Goal: Transaction & Acquisition: Purchase product/service

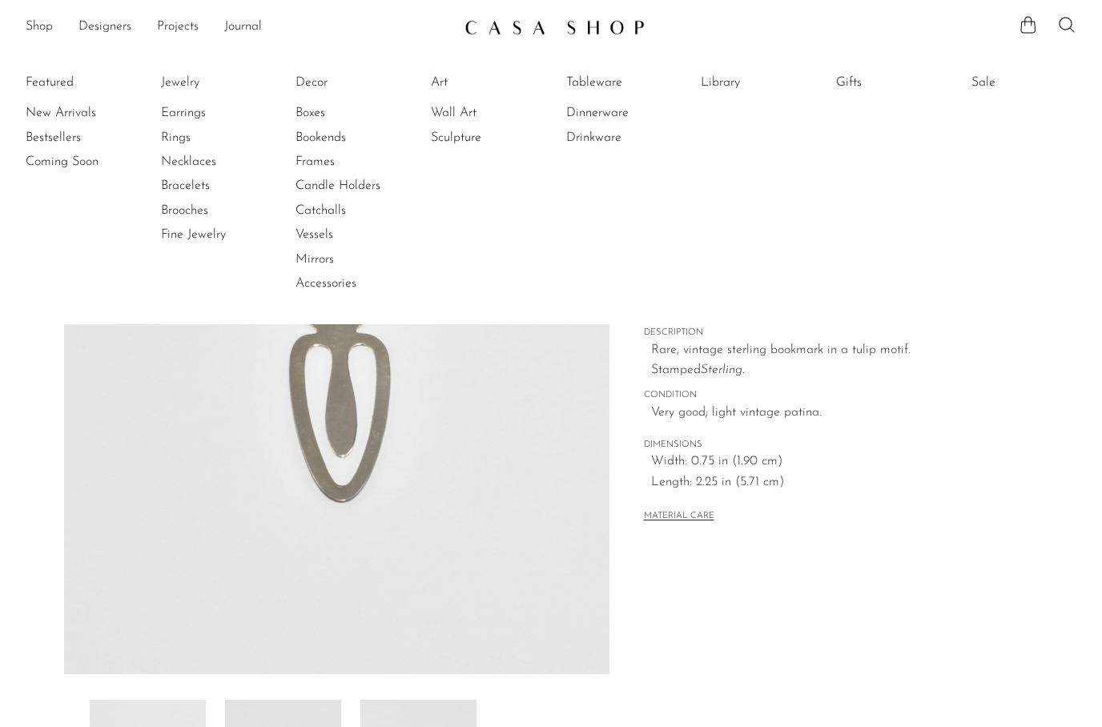
click at [459, 115] on link "Wall Art" at bounding box center [491, 113] width 120 height 18
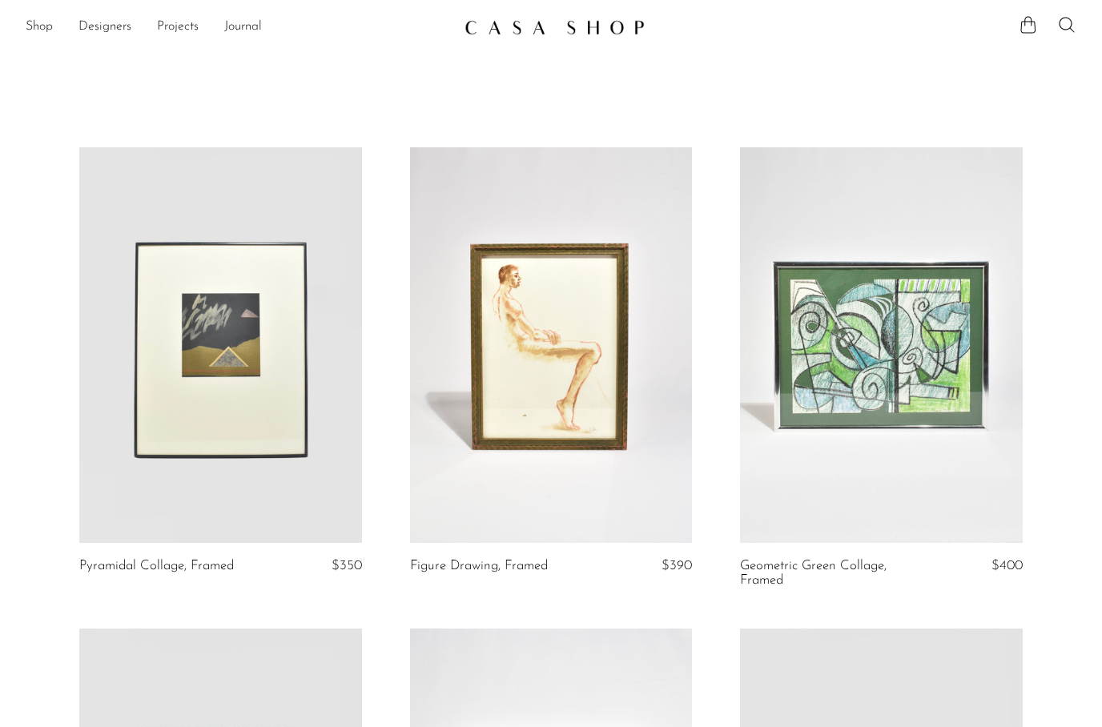
click at [59, 21] on ul "Shop Featured New Arrivals Bestsellers Coming Soon Jewelry Jewelry All Earrings…" at bounding box center [239, 27] width 426 height 27
click at [32, 31] on link "Shop" at bounding box center [39, 27] width 27 height 21
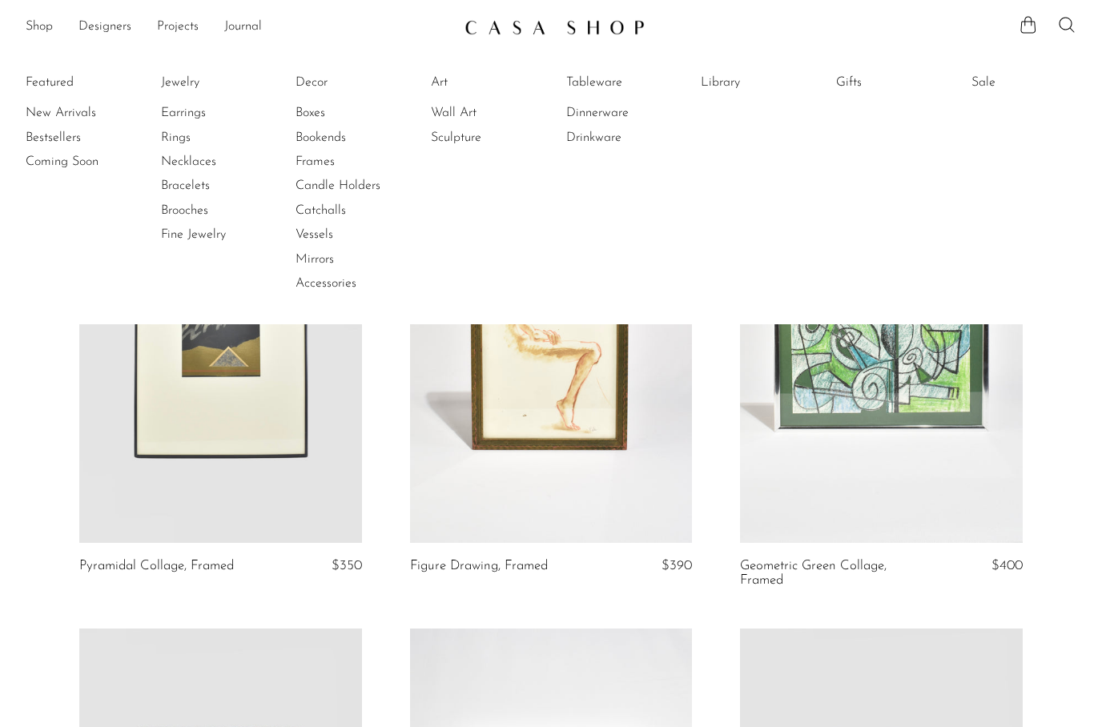
click at [87, 106] on link "New Arrivals" at bounding box center [86, 113] width 120 height 18
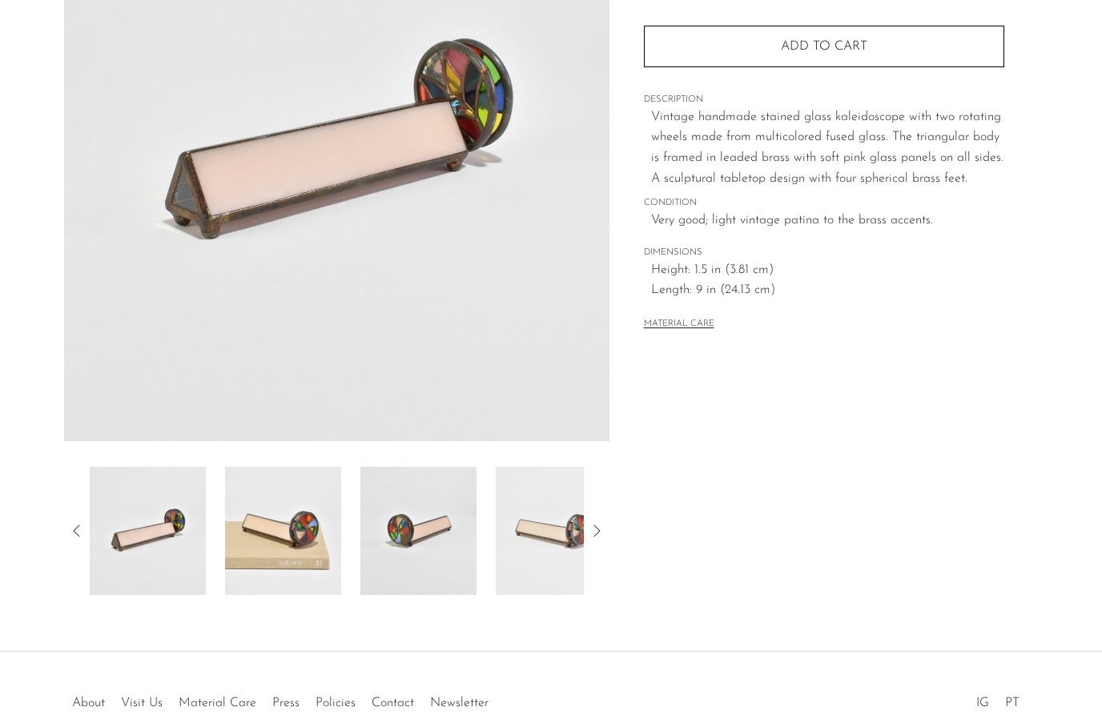
scroll to position [239, 0]
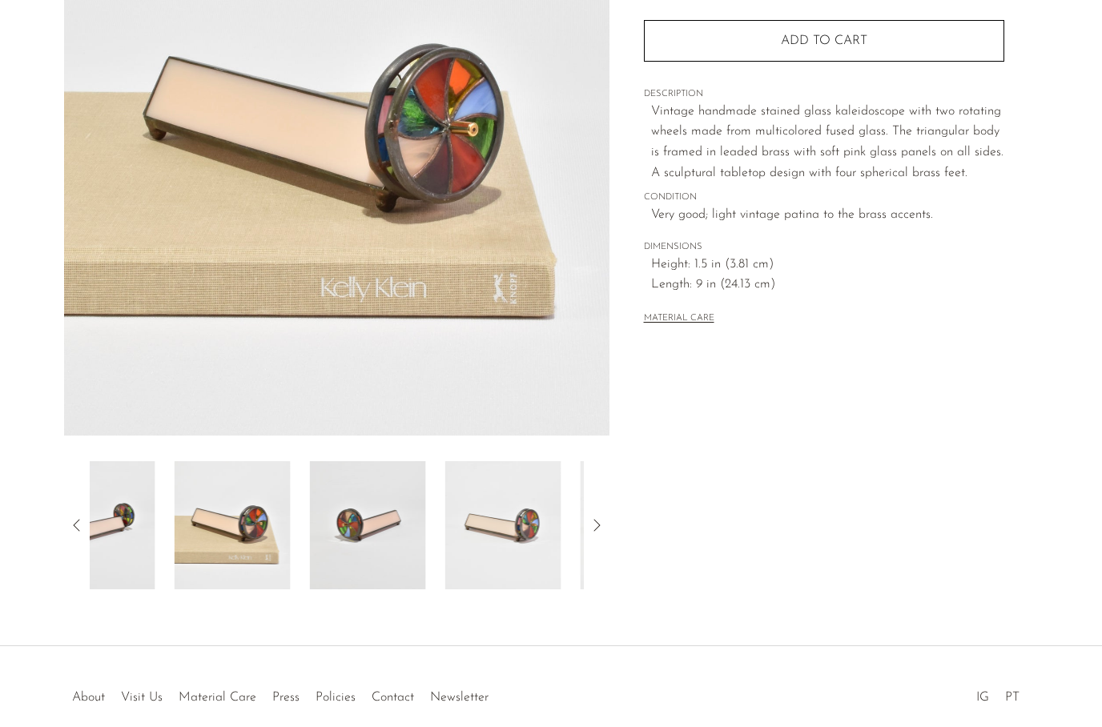
click at [310, 566] on img at bounding box center [368, 525] width 116 height 128
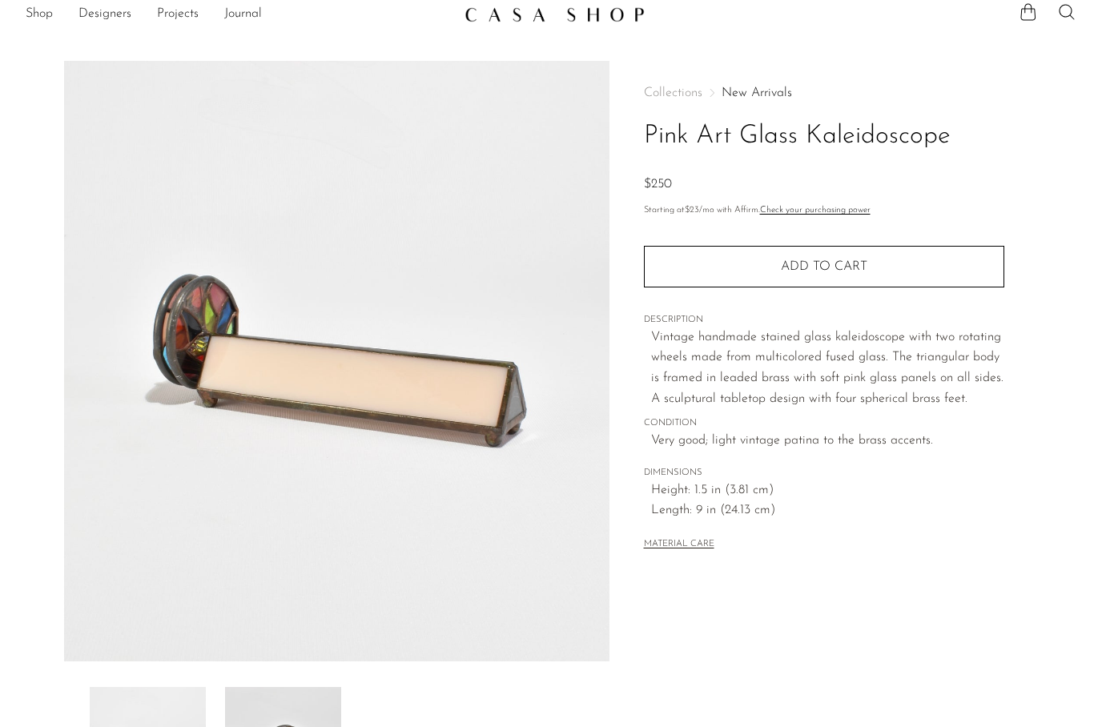
scroll to position [0, 0]
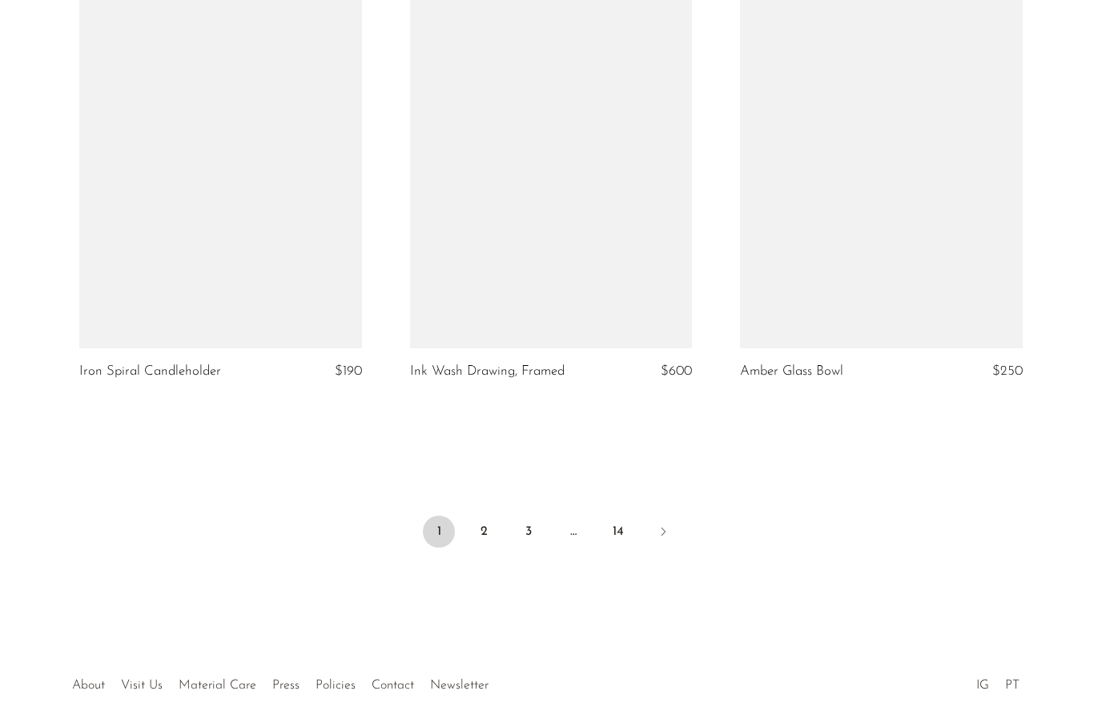
scroll to position [5444, 0]
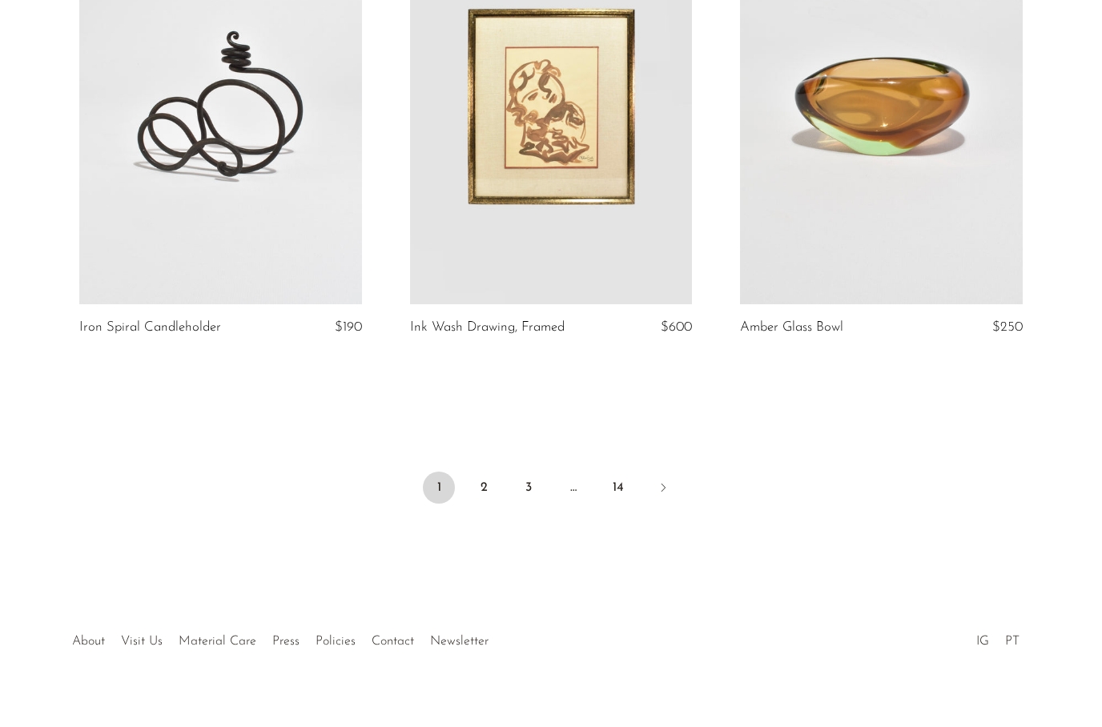
click at [663, 482] on icon "Next" at bounding box center [663, 488] width 13 height 13
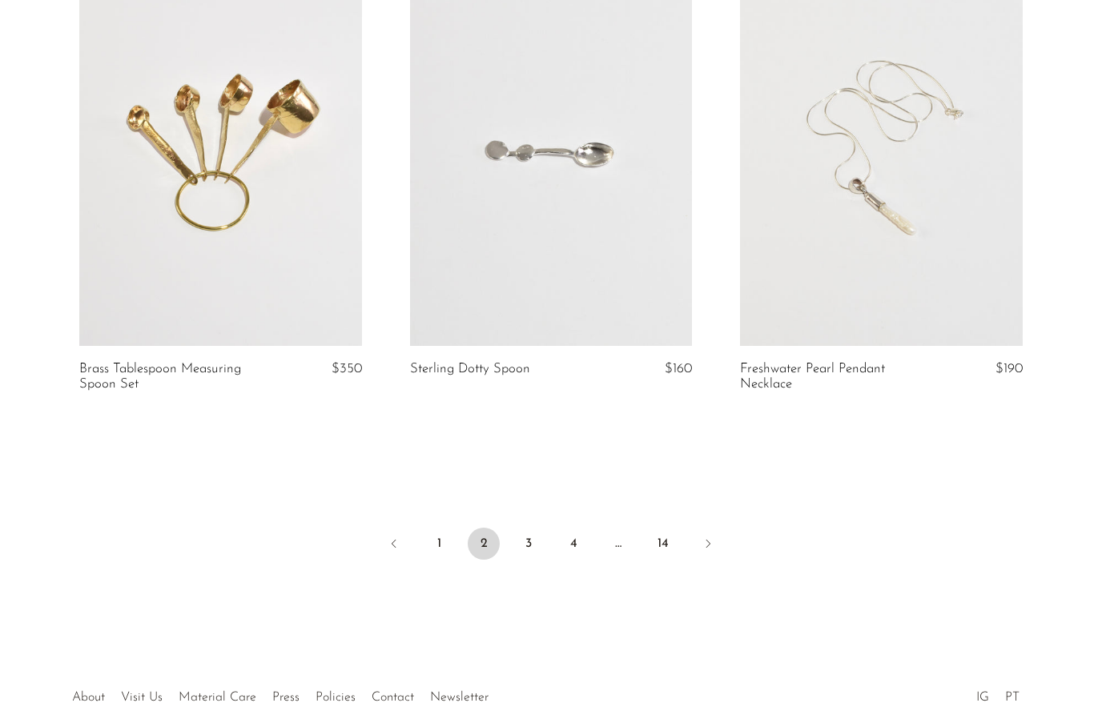
scroll to position [5423, 0]
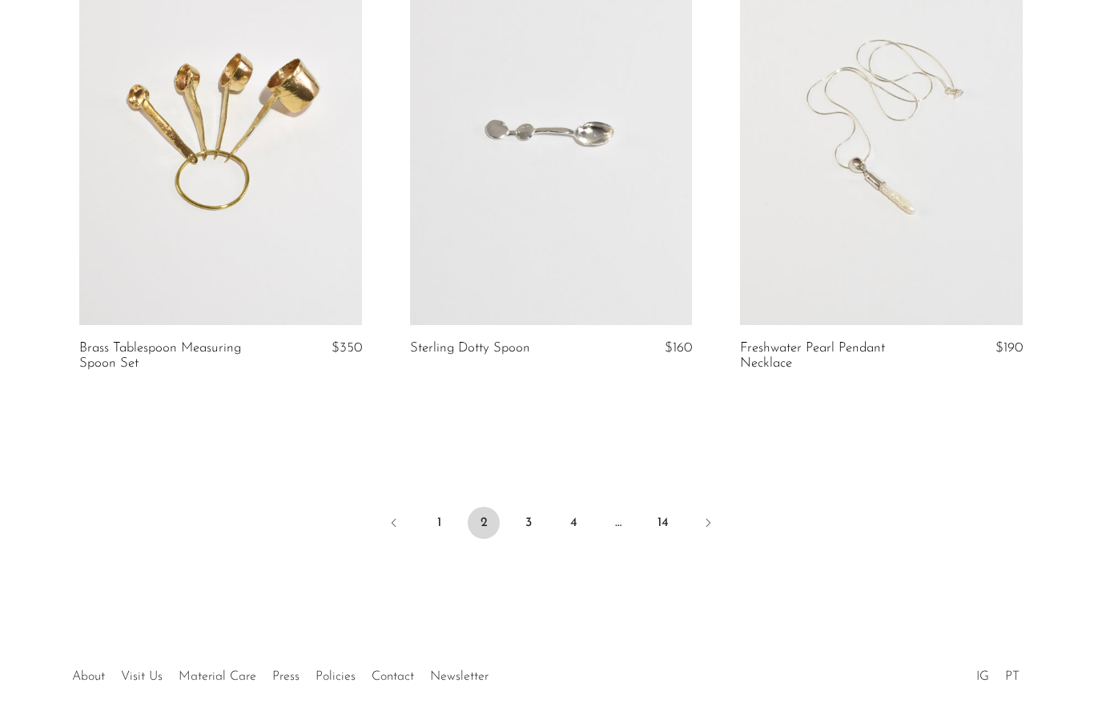
click at [721, 537] on link "Next" at bounding box center [708, 524] width 32 height 35
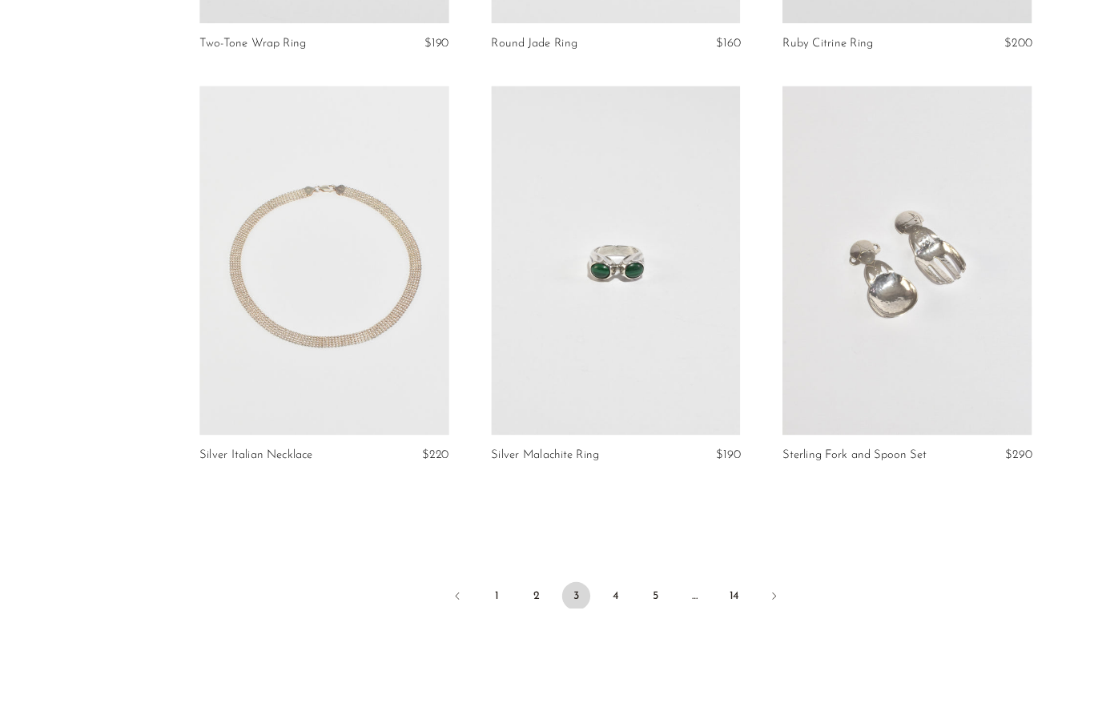
scroll to position [5292, 0]
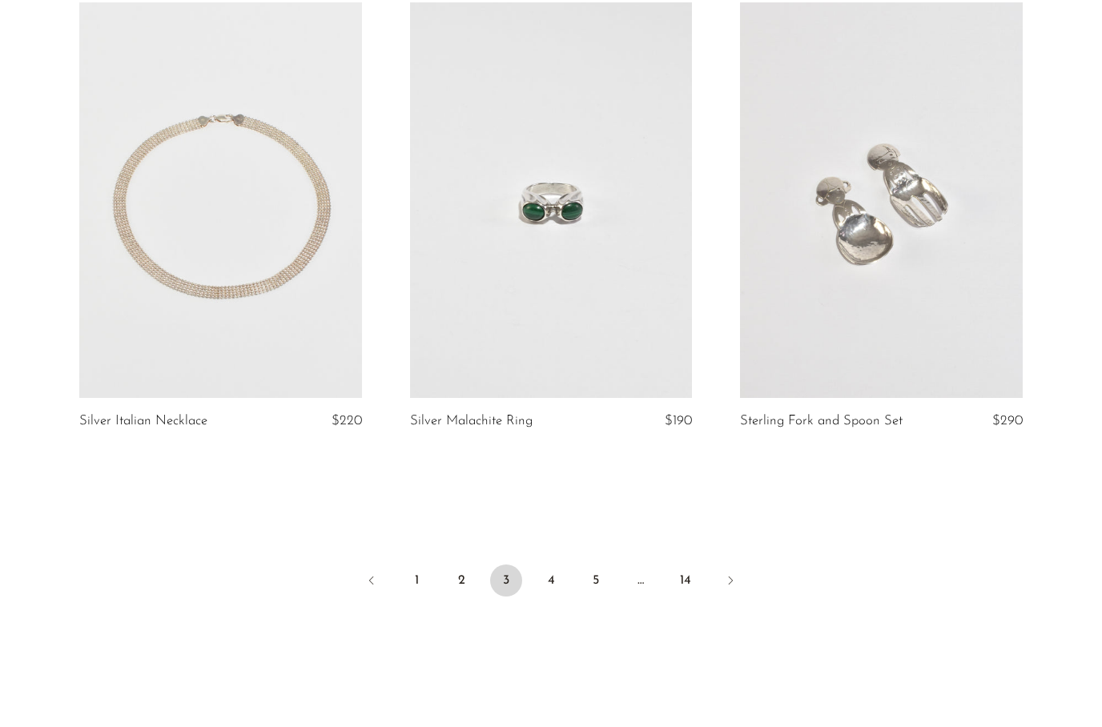
click at [917, 226] on link at bounding box center [881, 200] width 283 height 396
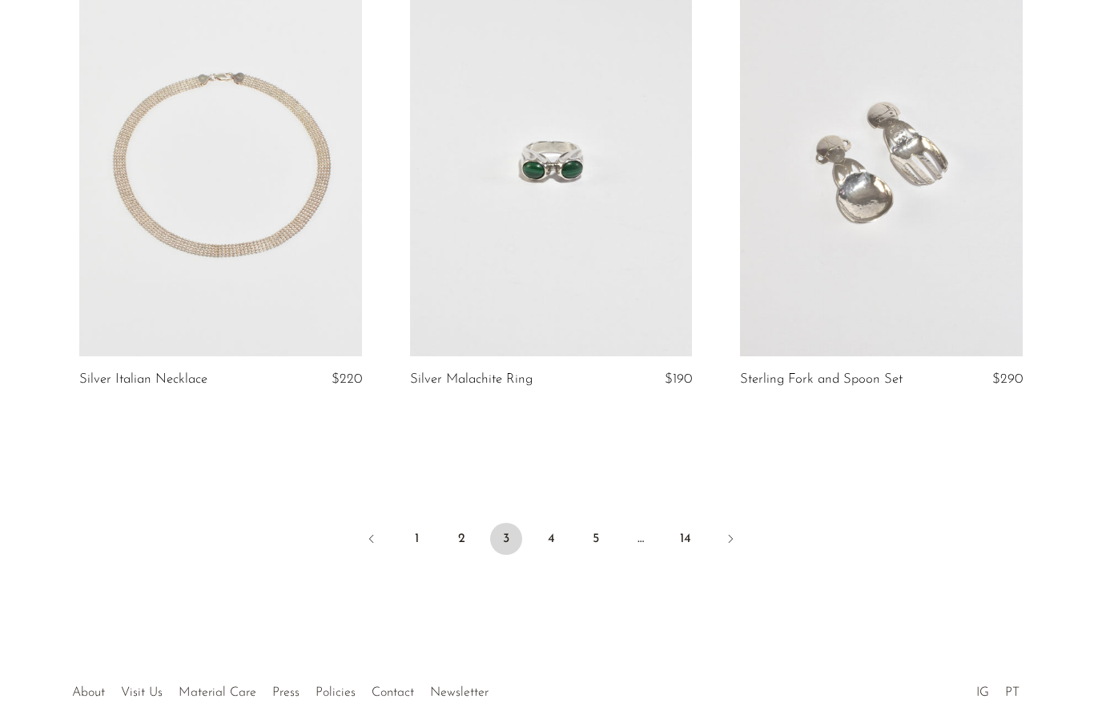
click at [551, 540] on link "4" at bounding box center [551, 539] width 32 height 32
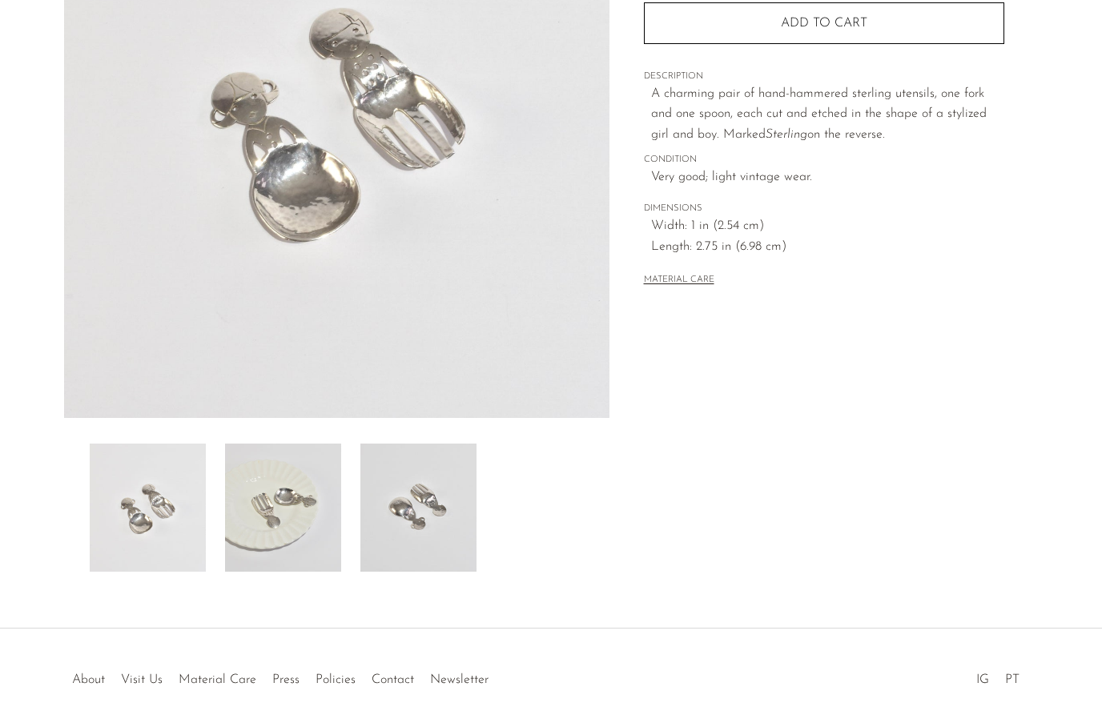
scroll to position [316, 0]
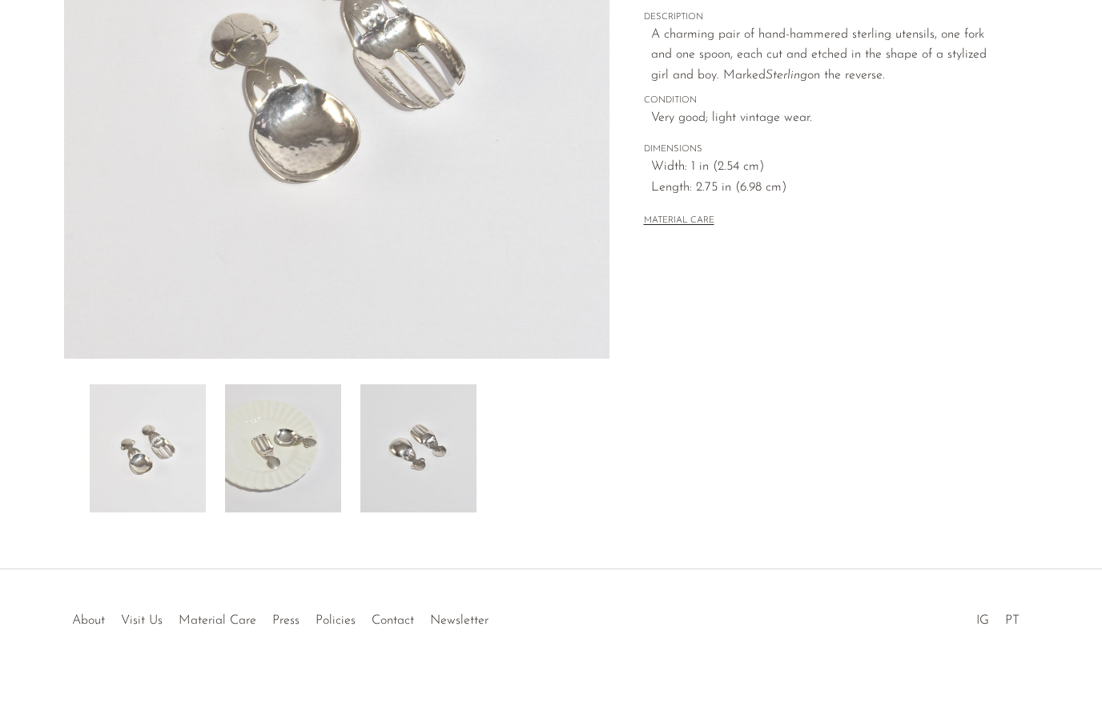
click at [289, 491] on img at bounding box center [283, 449] width 116 height 128
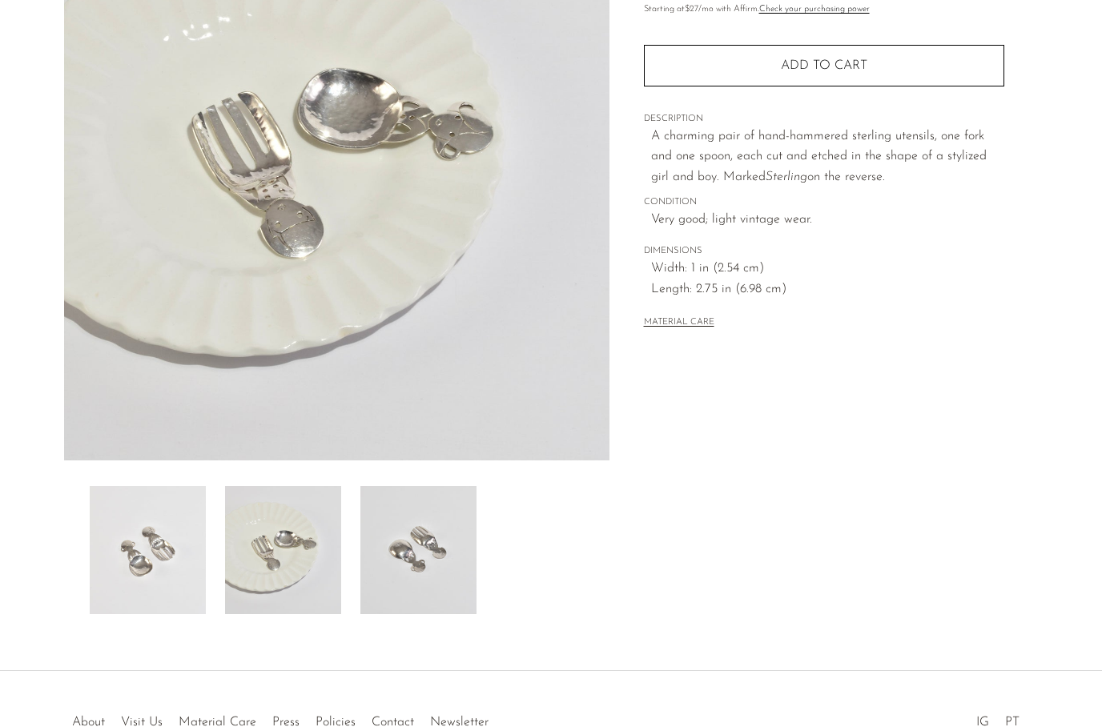
scroll to position [213, 0]
click at [418, 570] on img at bounding box center [419, 551] width 116 height 128
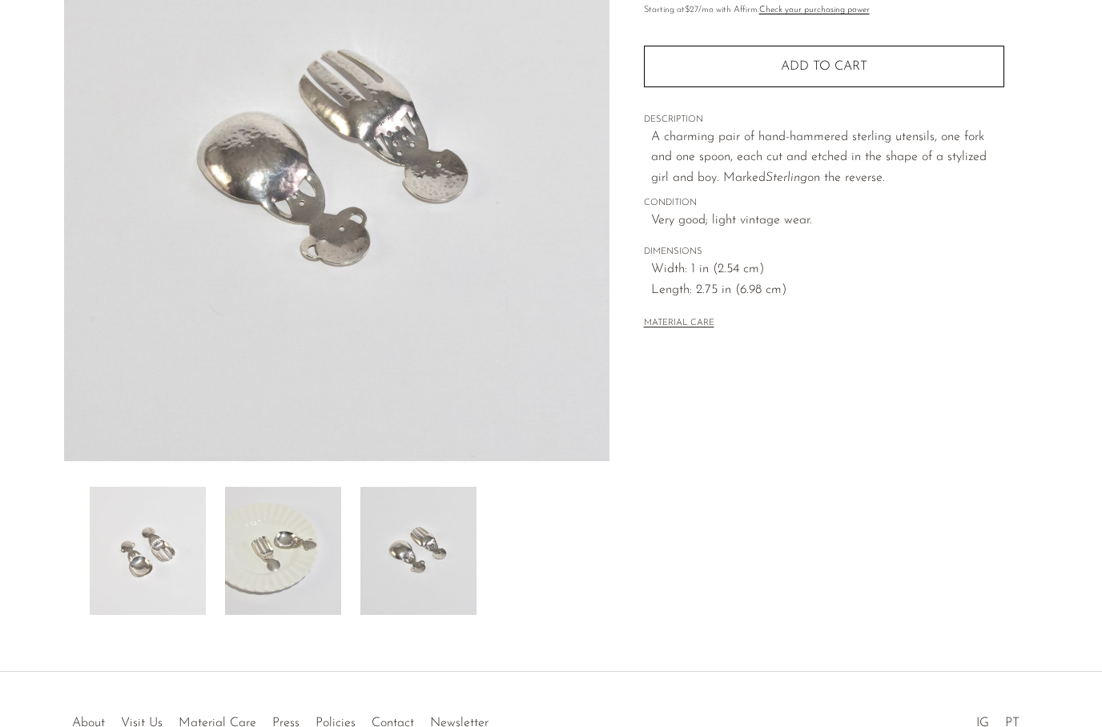
click at [952, 55] on button "Add to cart" at bounding box center [824, 67] width 361 height 42
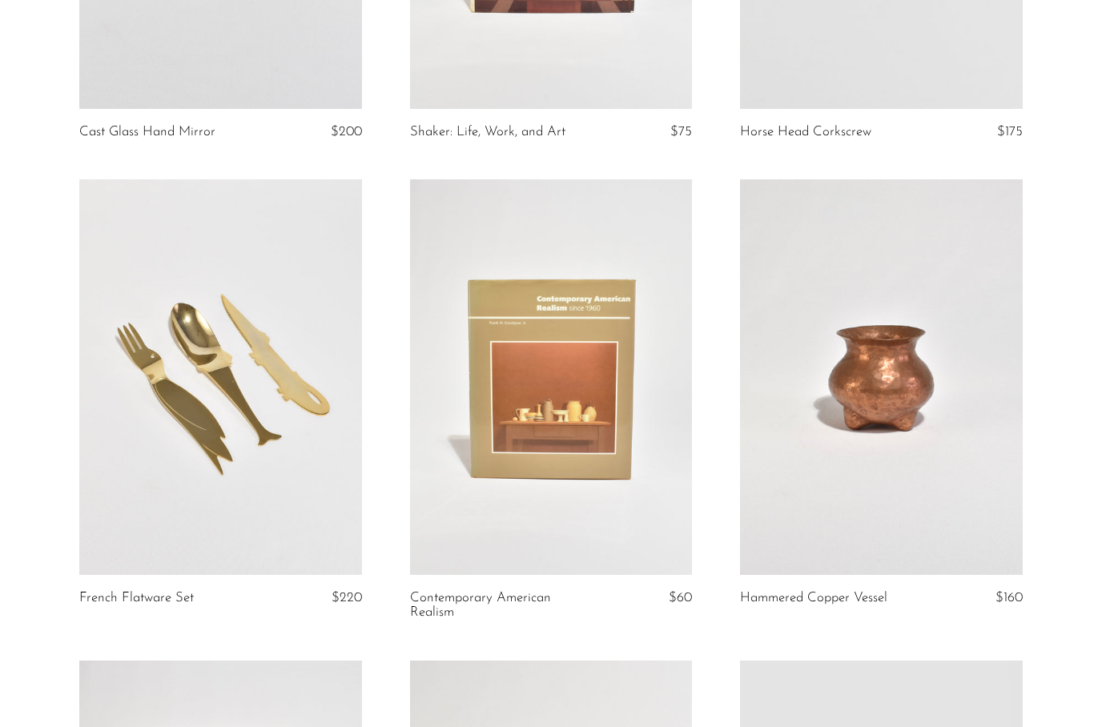
scroll to position [441, 0]
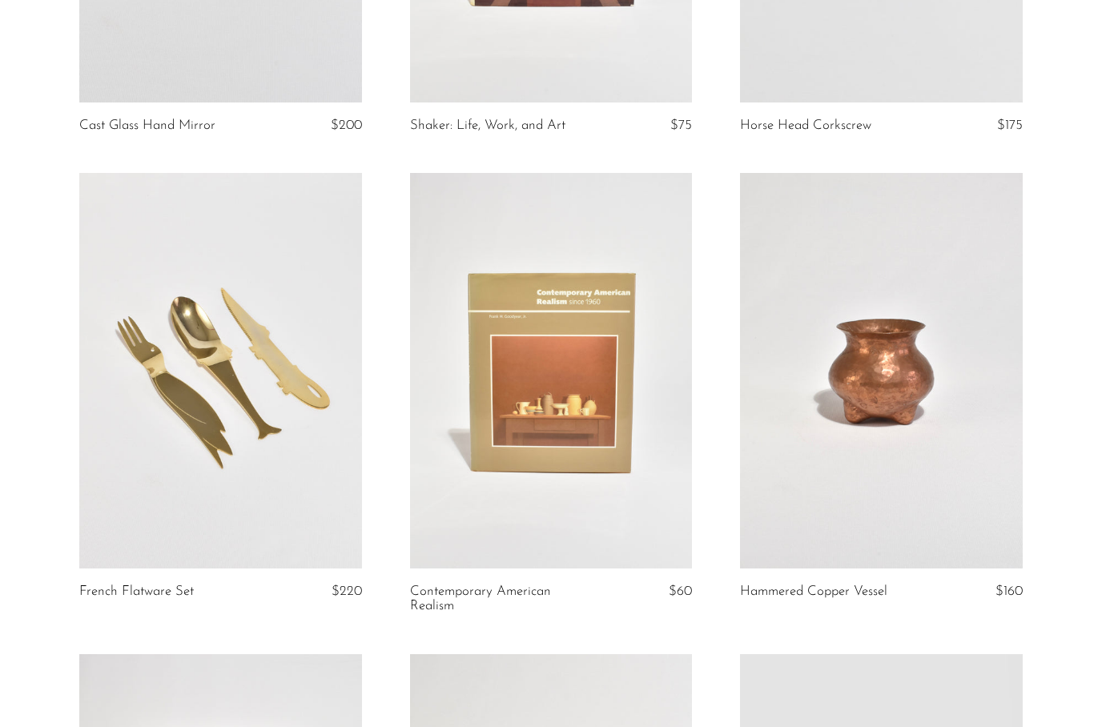
click at [158, 518] on link at bounding box center [220, 371] width 283 height 396
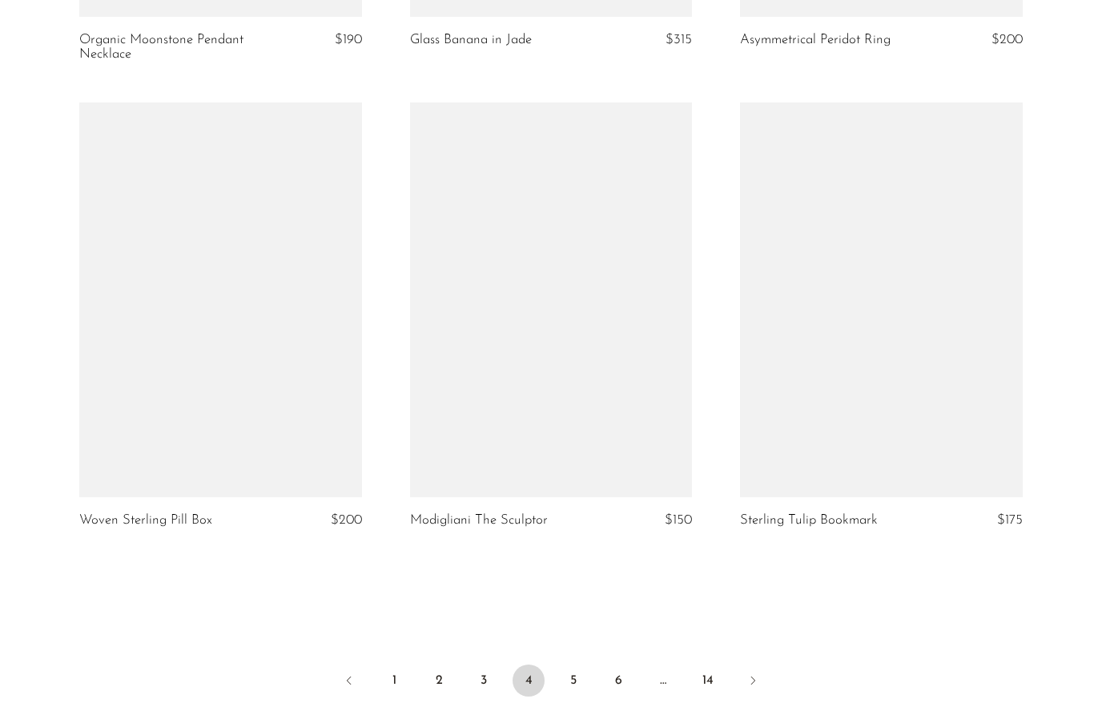
scroll to position [5394, 0]
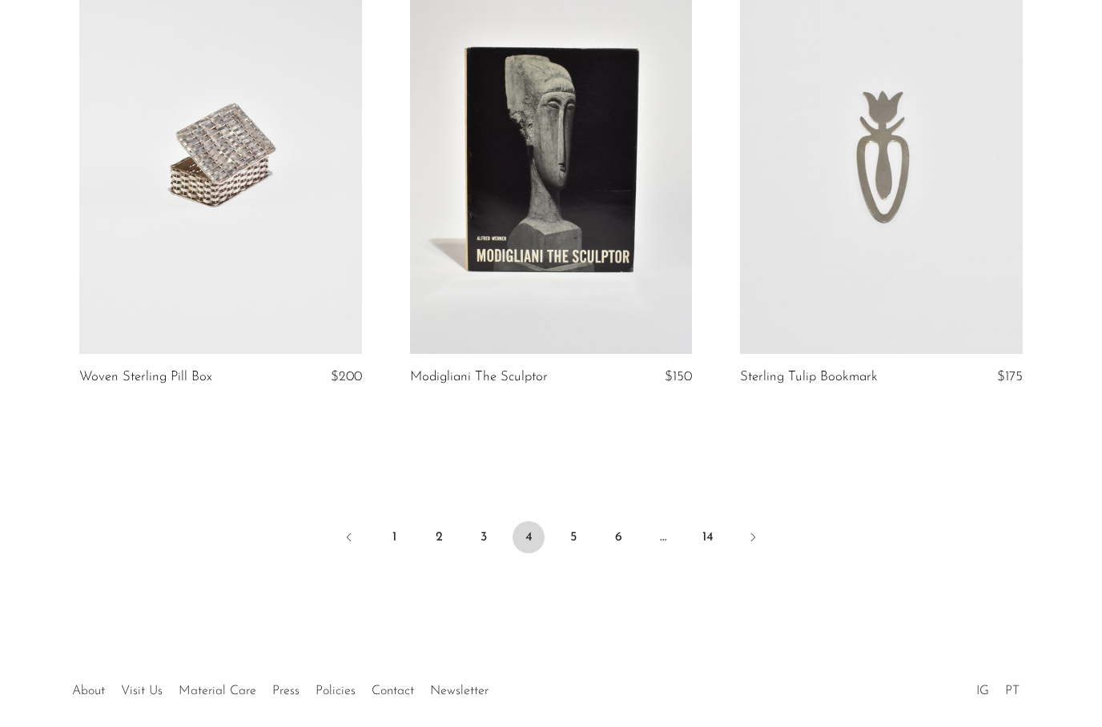
click at [572, 539] on link "5" at bounding box center [574, 538] width 32 height 32
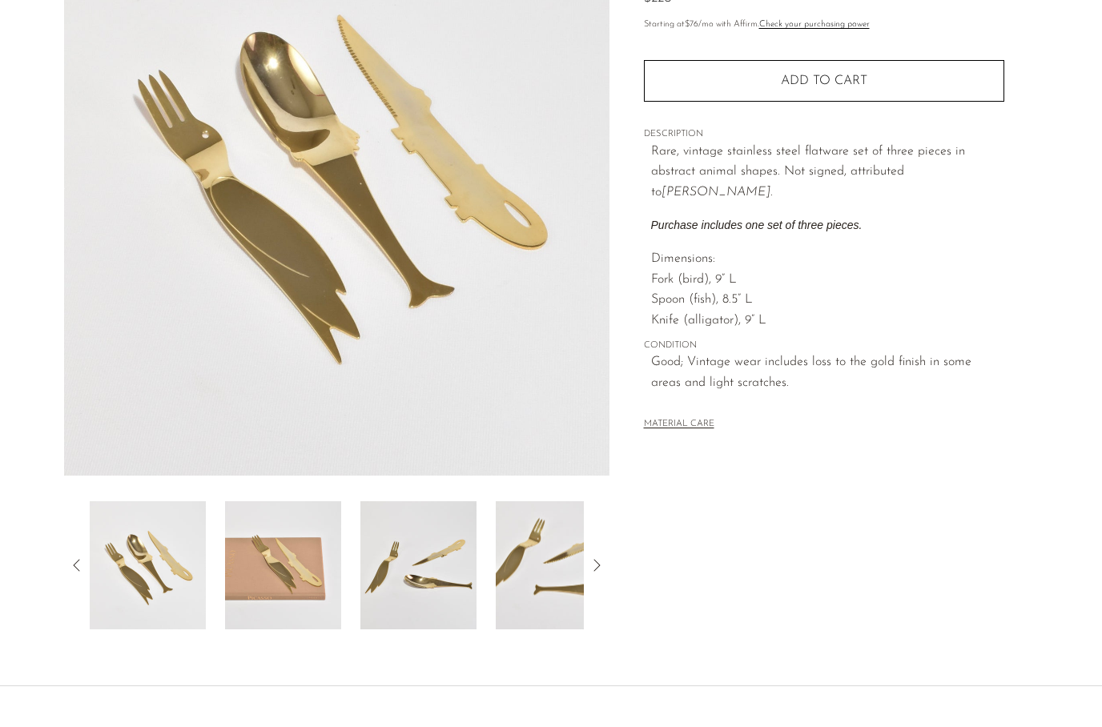
scroll to position [148, 0]
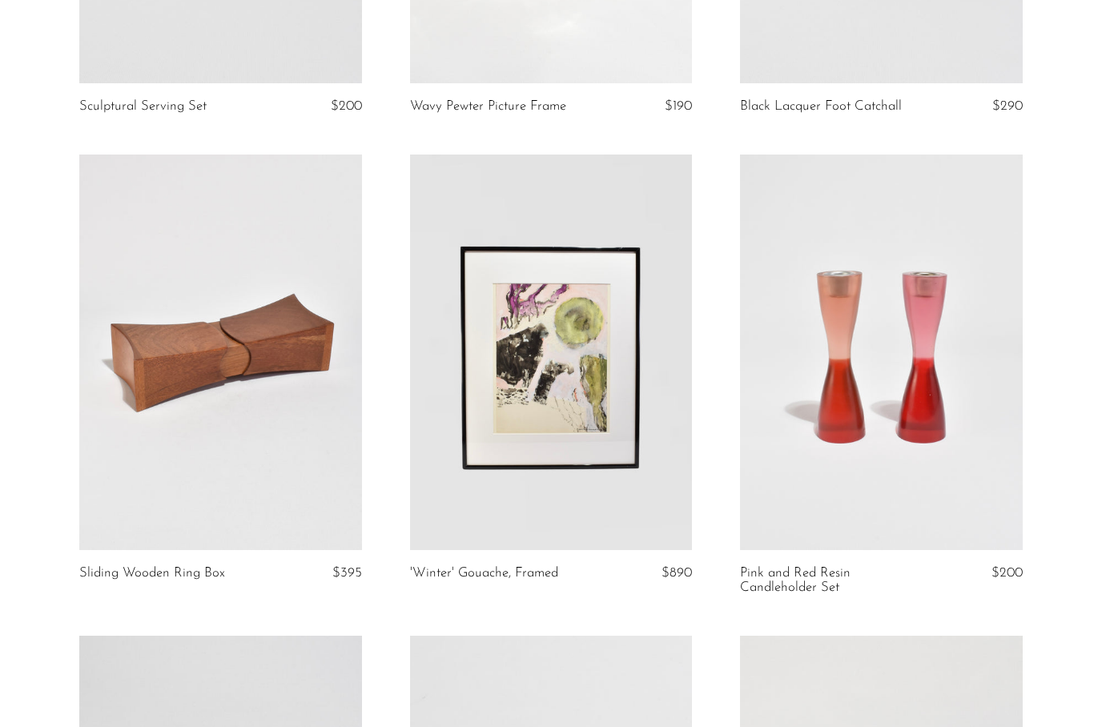
scroll to position [941, 0]
click at [170, 515] on link at bounding box center [220, 352] width 283 height 396
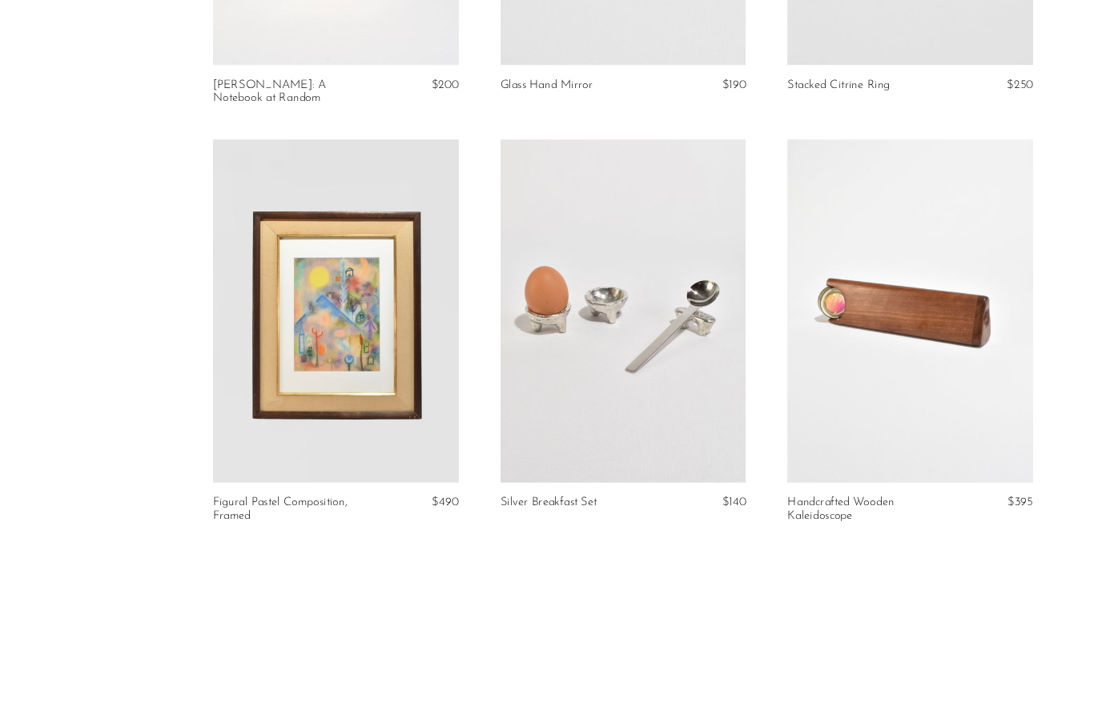
scroll to position [5219, 0]
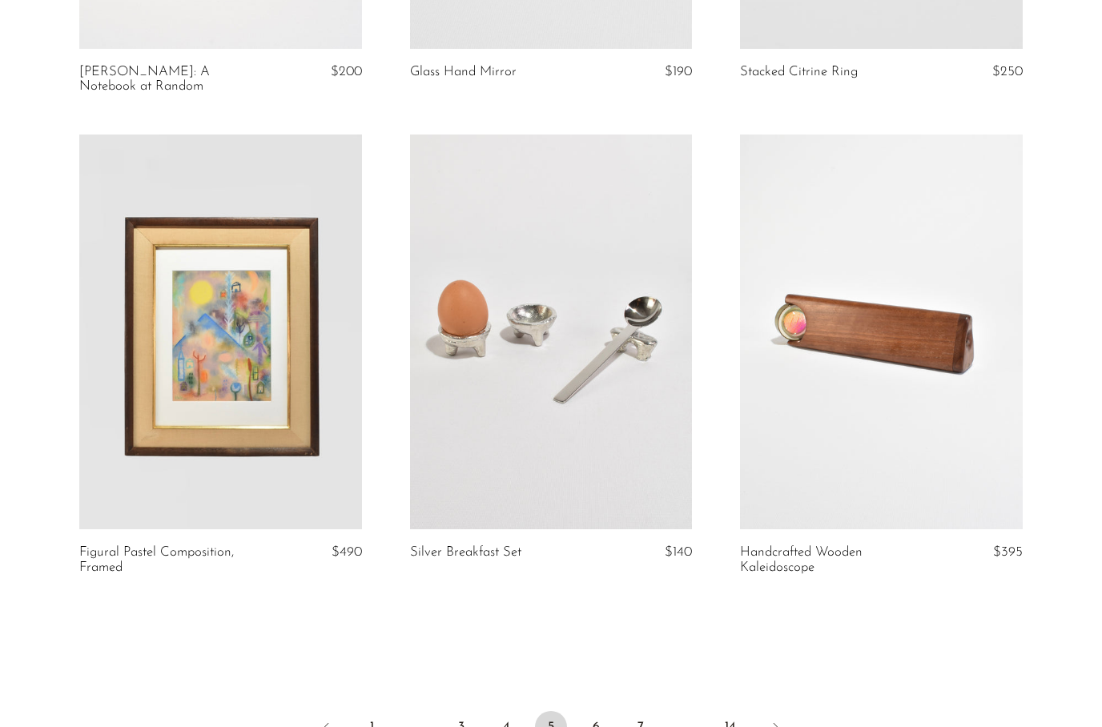
click at [601, 711] on link "6" at bounding box center [596, 727] width 32 height 32
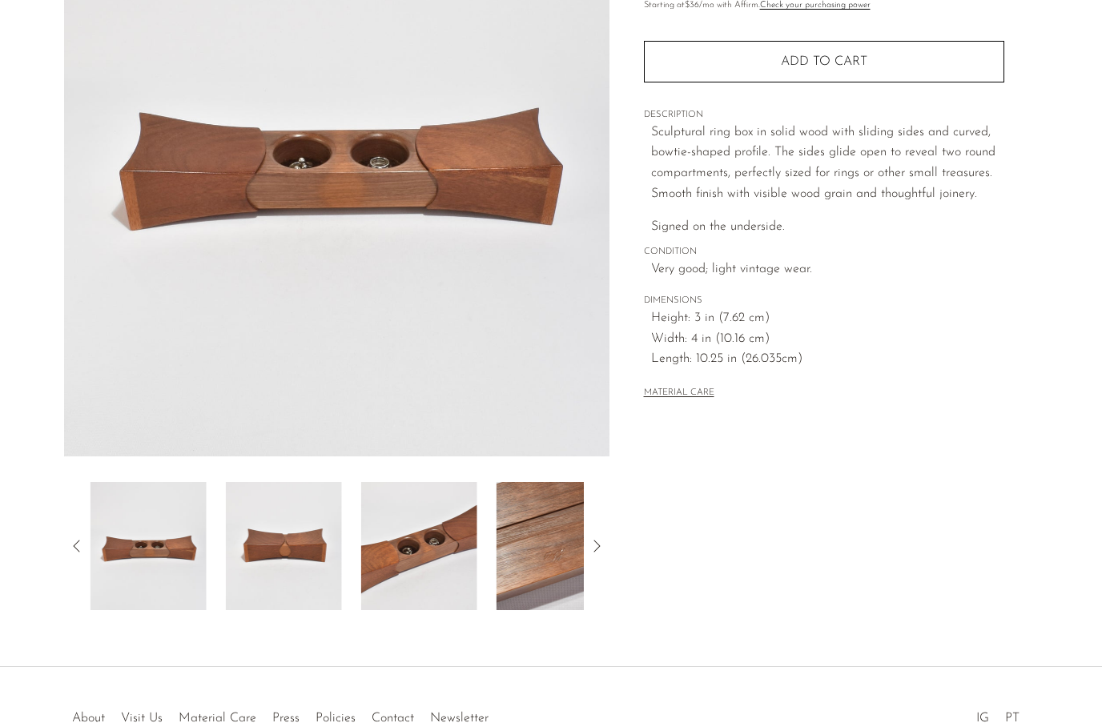
scroll to position [217, 0]
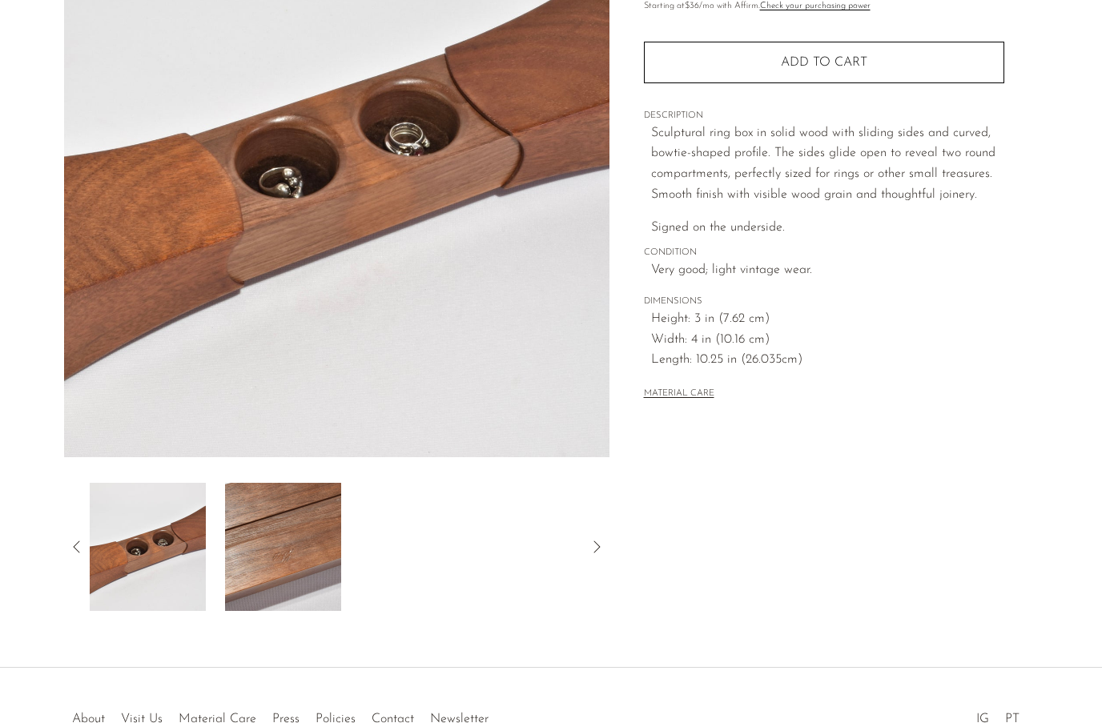
click at [384, 570] on div at bounding box center [337, 547] width 494 height 128
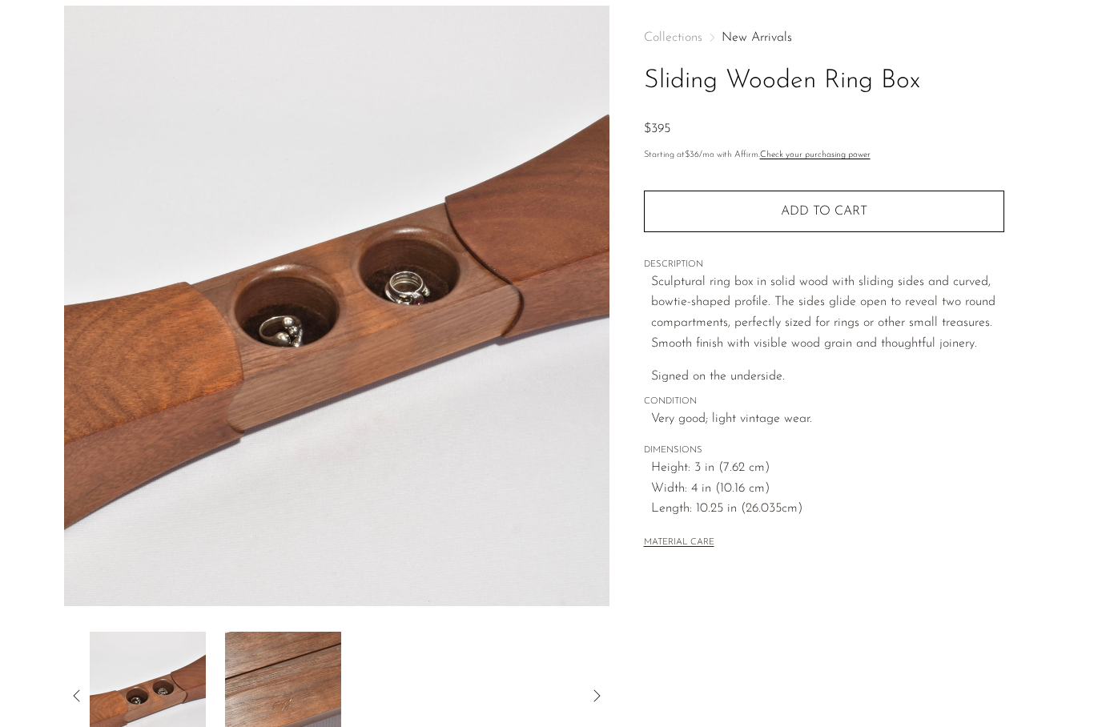
scroll to position [75, 0]
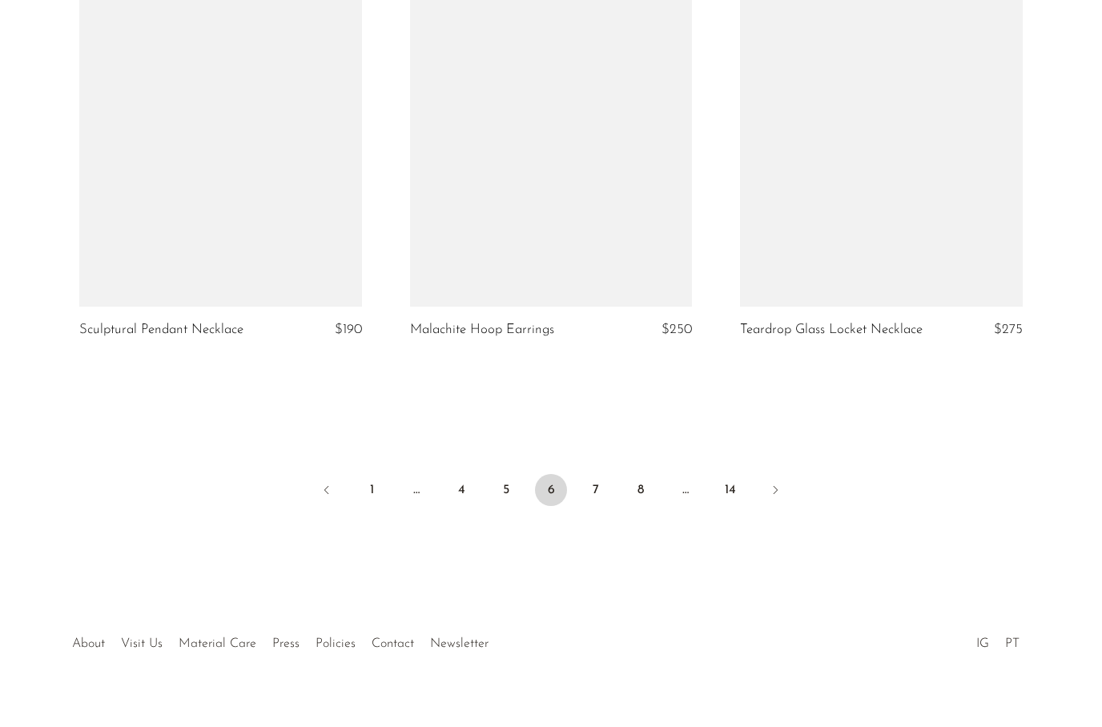
scroll to position [5430, 0]
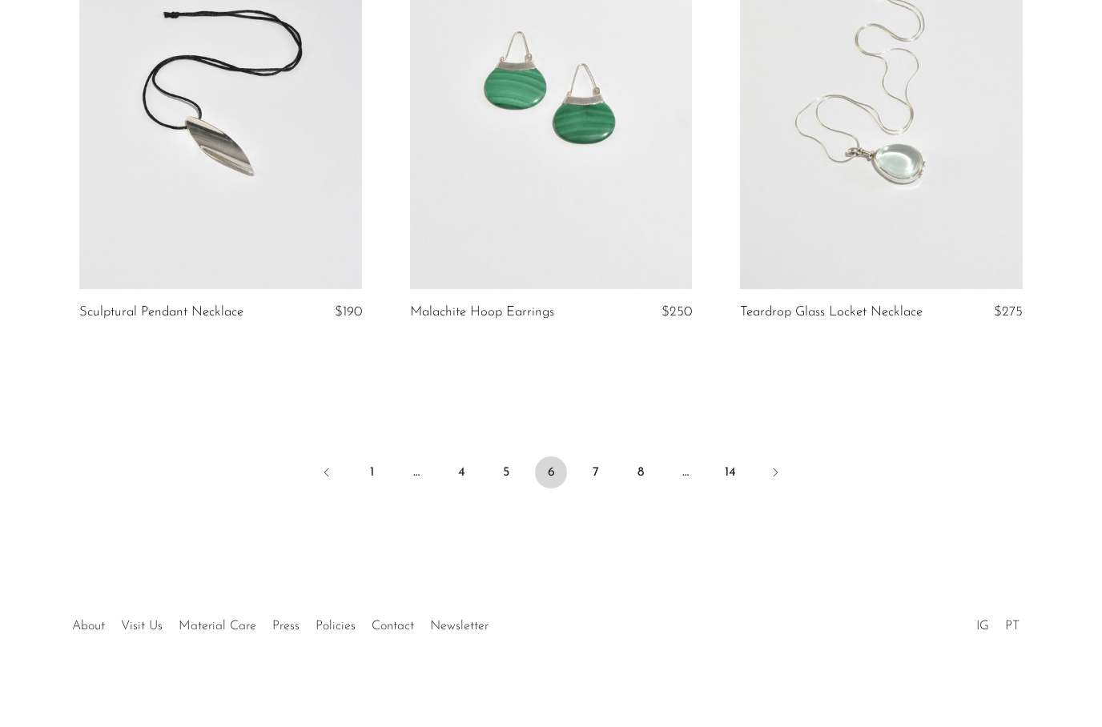
click at [776, 467] on icon "Next" at bounding box center [775, 472] width 13 height 13
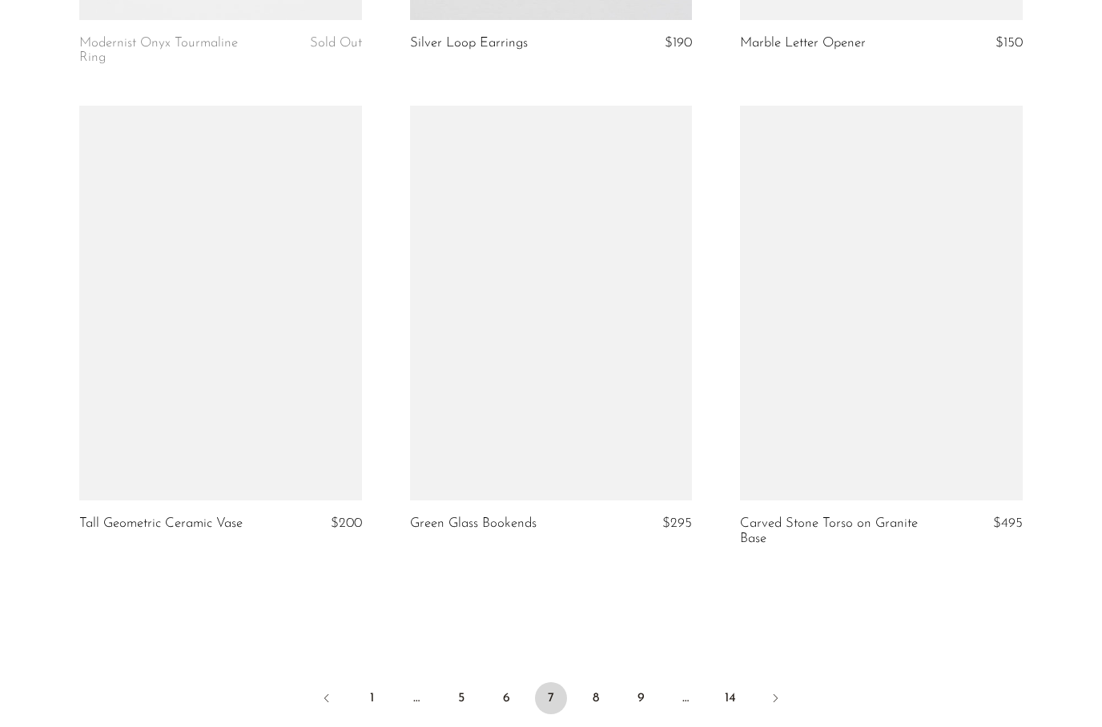
scroll to position [5240, 0]
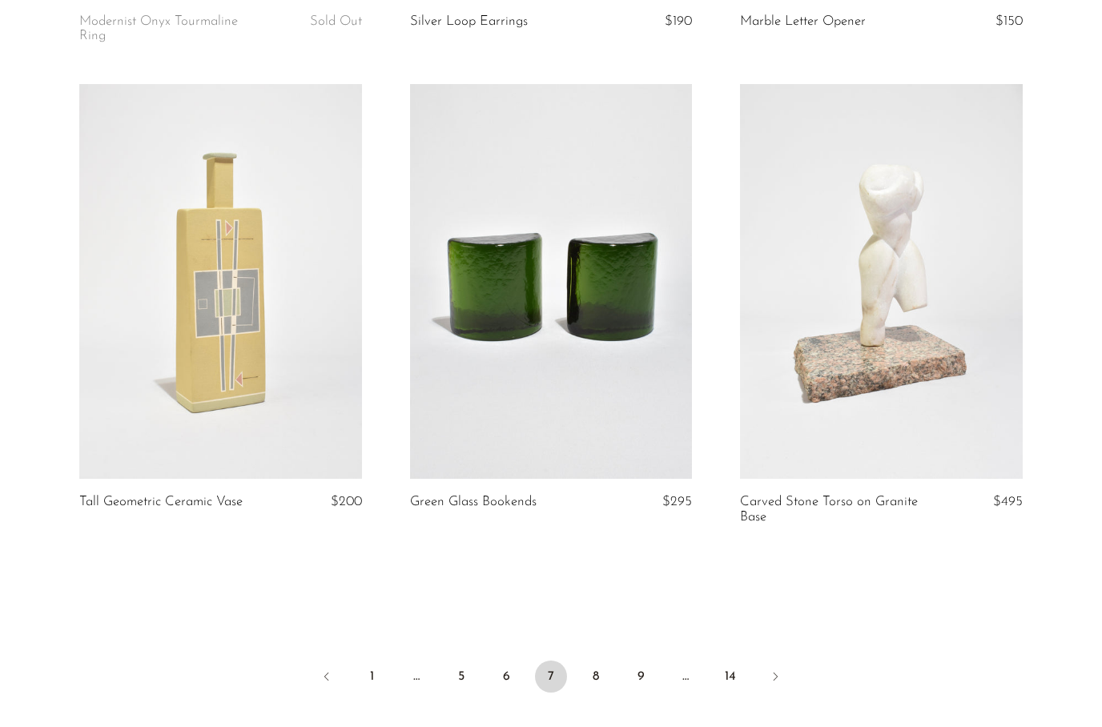
click at [594, 661] on link "8" at bounding box center [596, 677] width 32 height 32
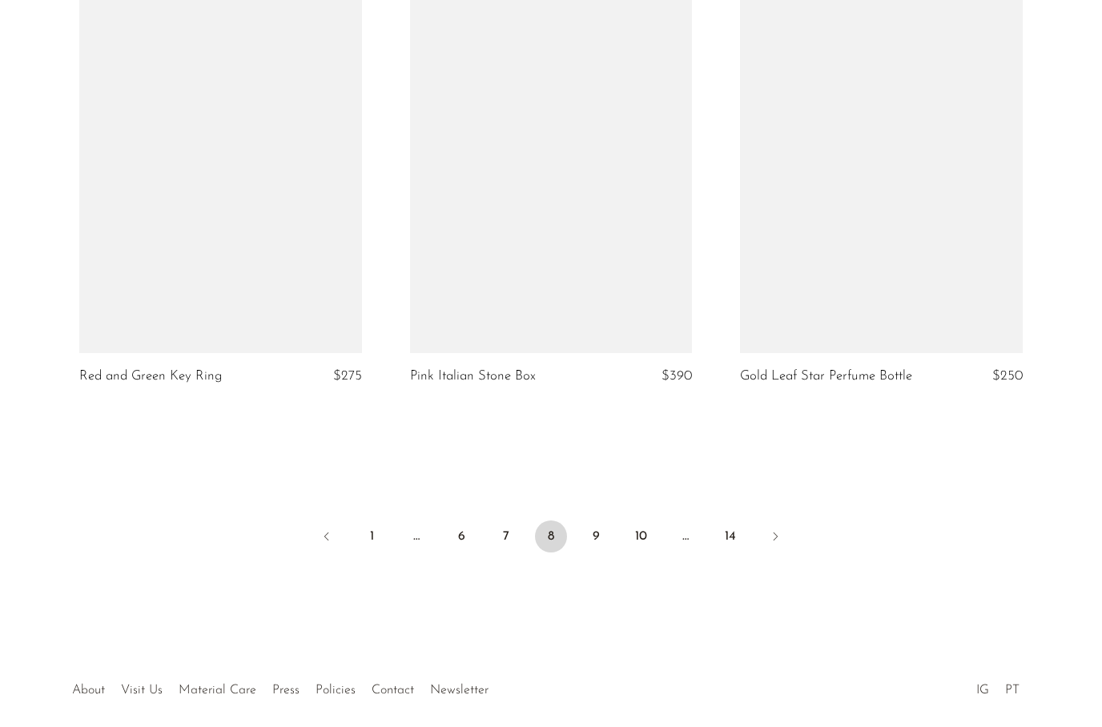
scroll to position [5415, 0]
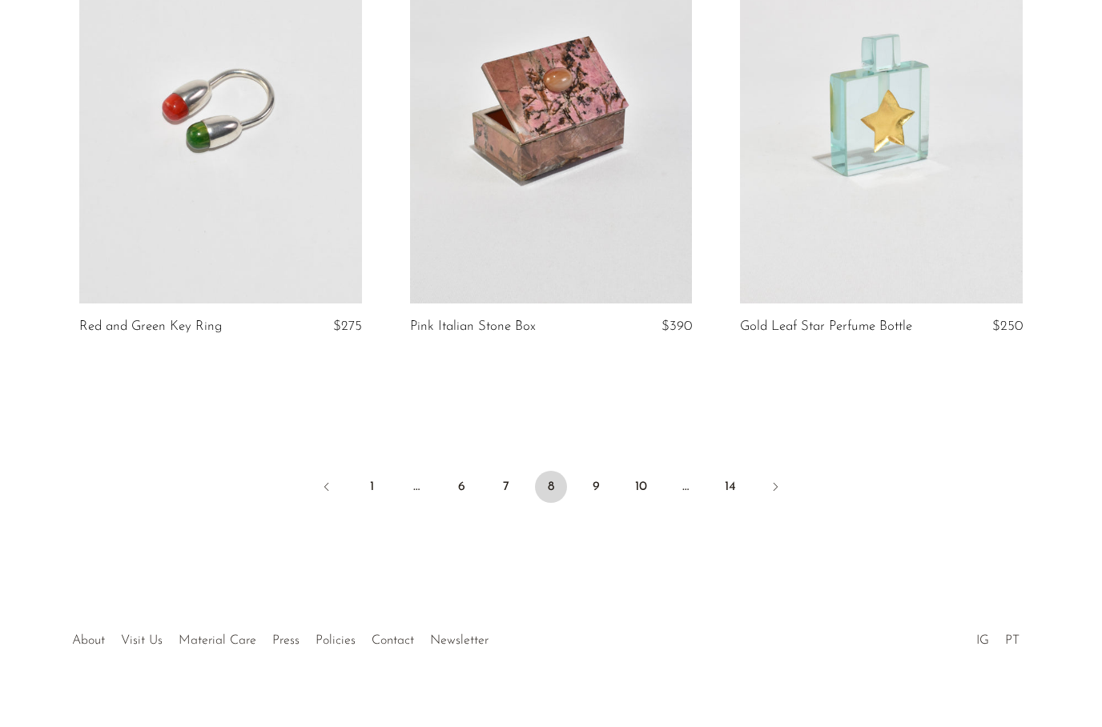
click at [598, 476] on link "9" at bounding box center [596, 487] width 32 height 32
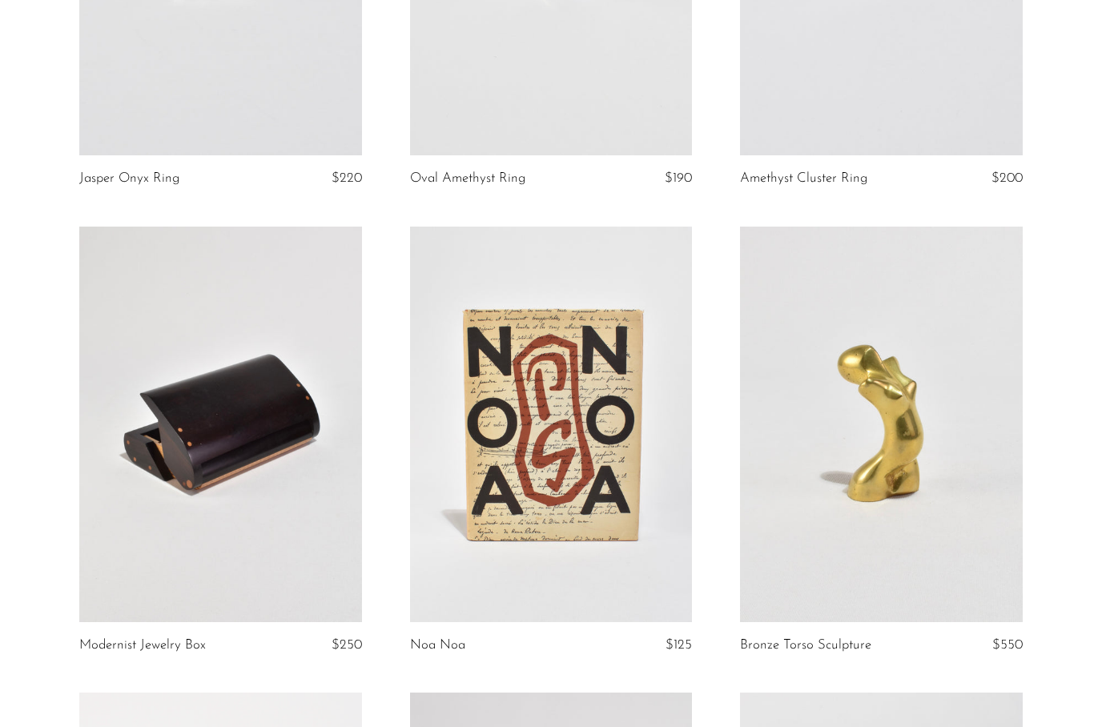
scroll to position [4648, 0]
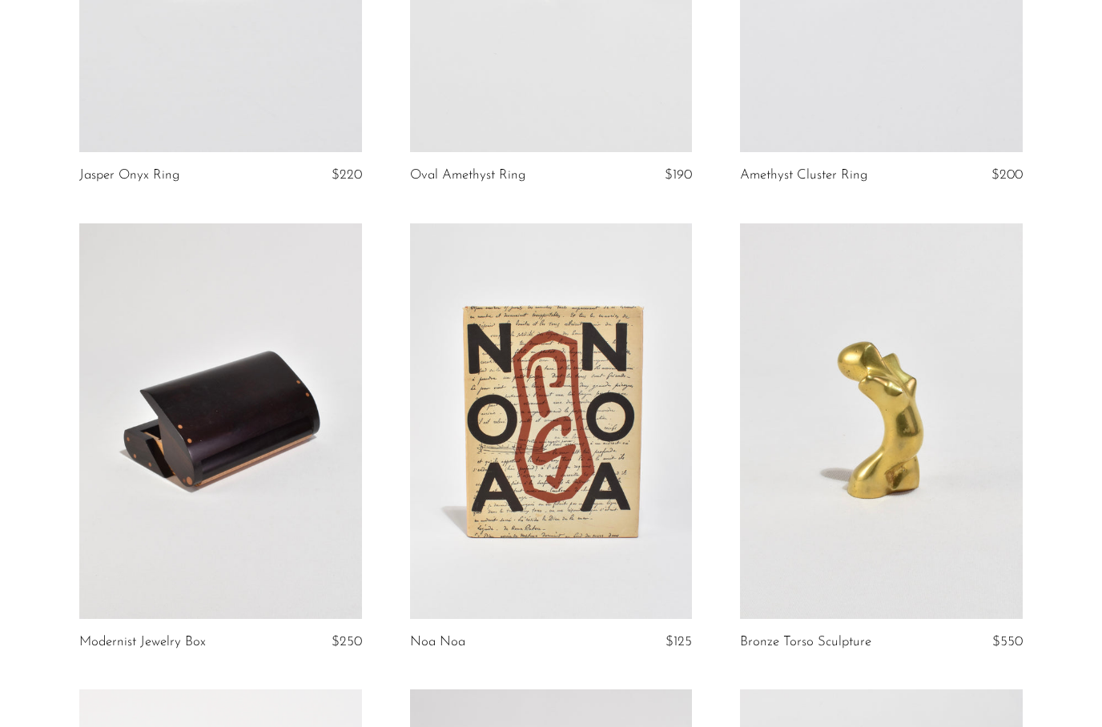
click at [186, 536] on link at bounding box center [220, 422] width 283 height 396
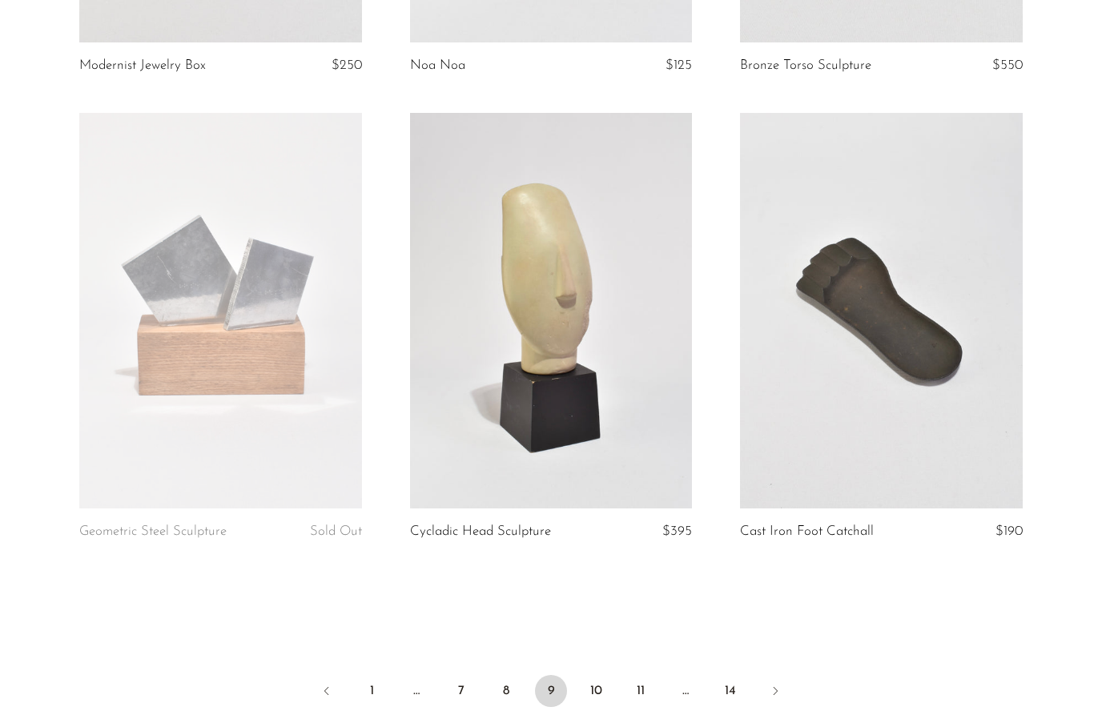
scroll to position [5269, 0]
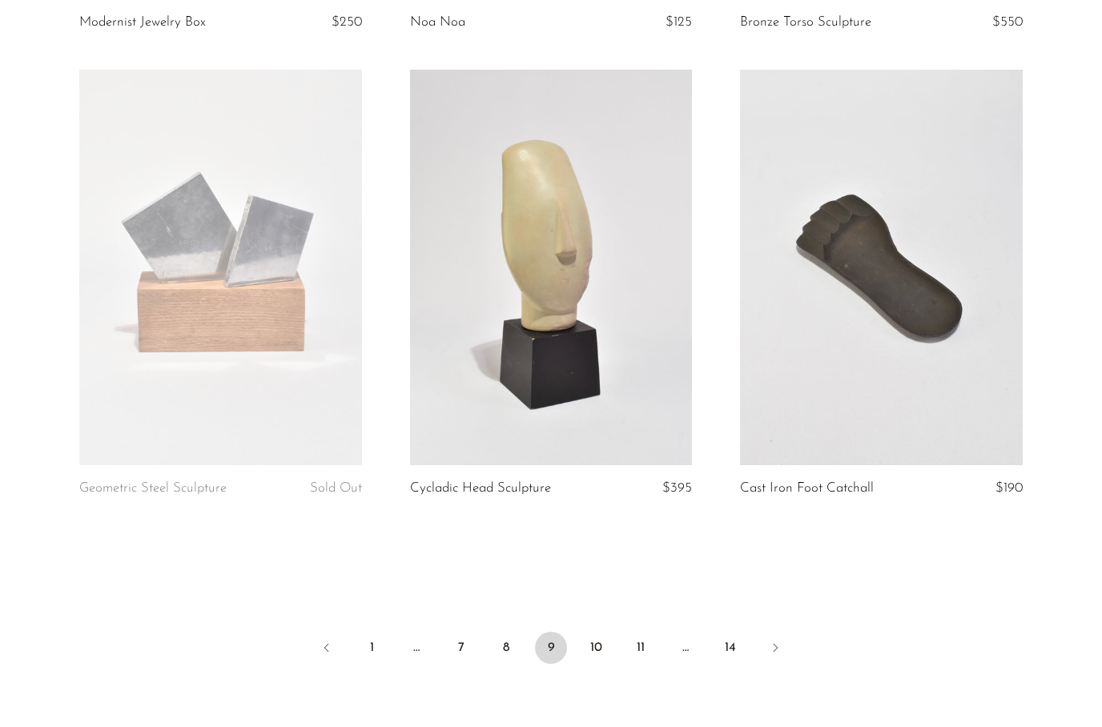
click at [594, 647] on link "10" at bounding box center [596, 648] width 32 height 32
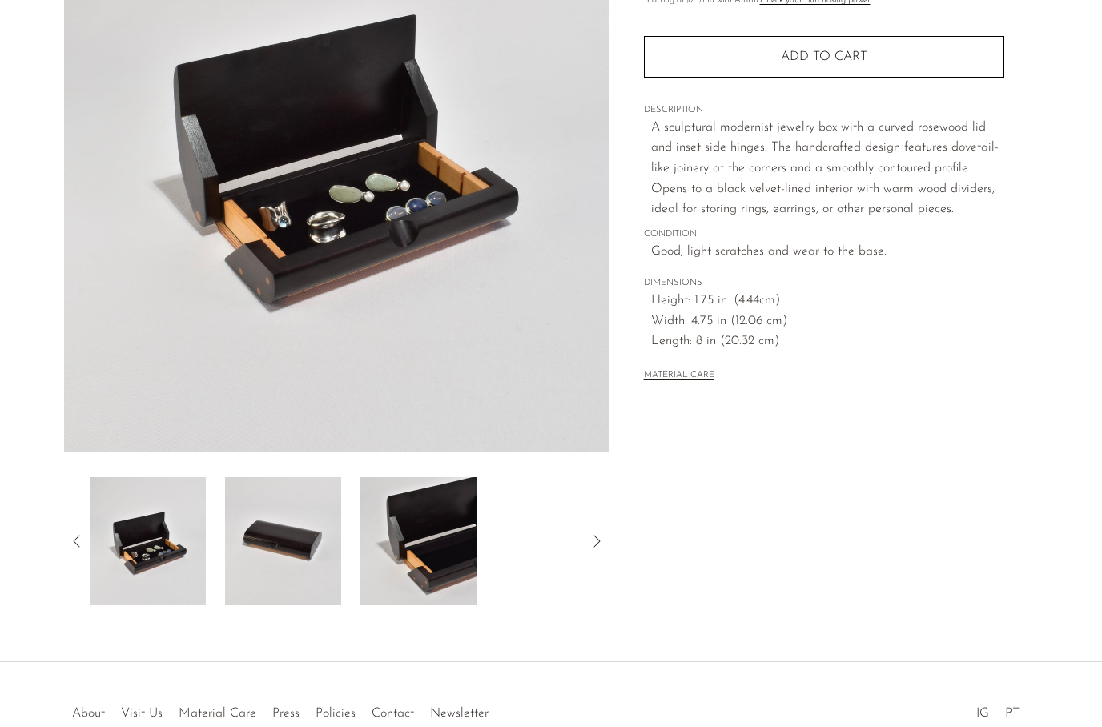
scroll to position [219, 0]
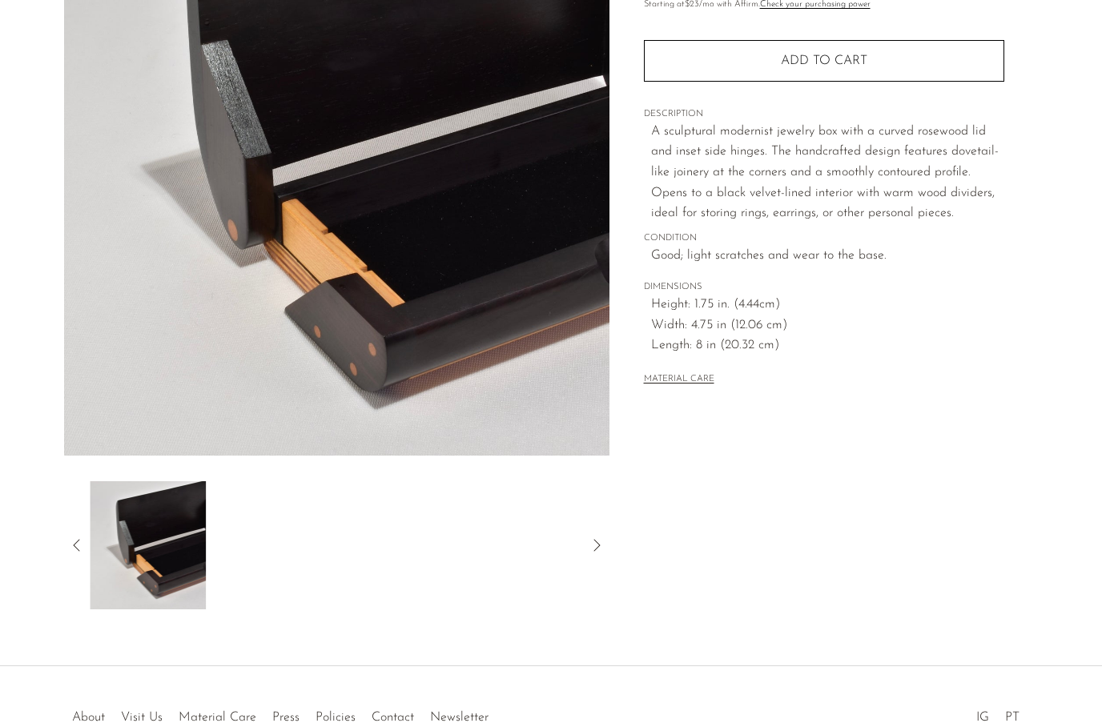
click at [304, 560] on div at bounding box center [337, 546] width 494 height 128
click at [143, 522] on img at bounding box center [148, 546] width 116 height 128
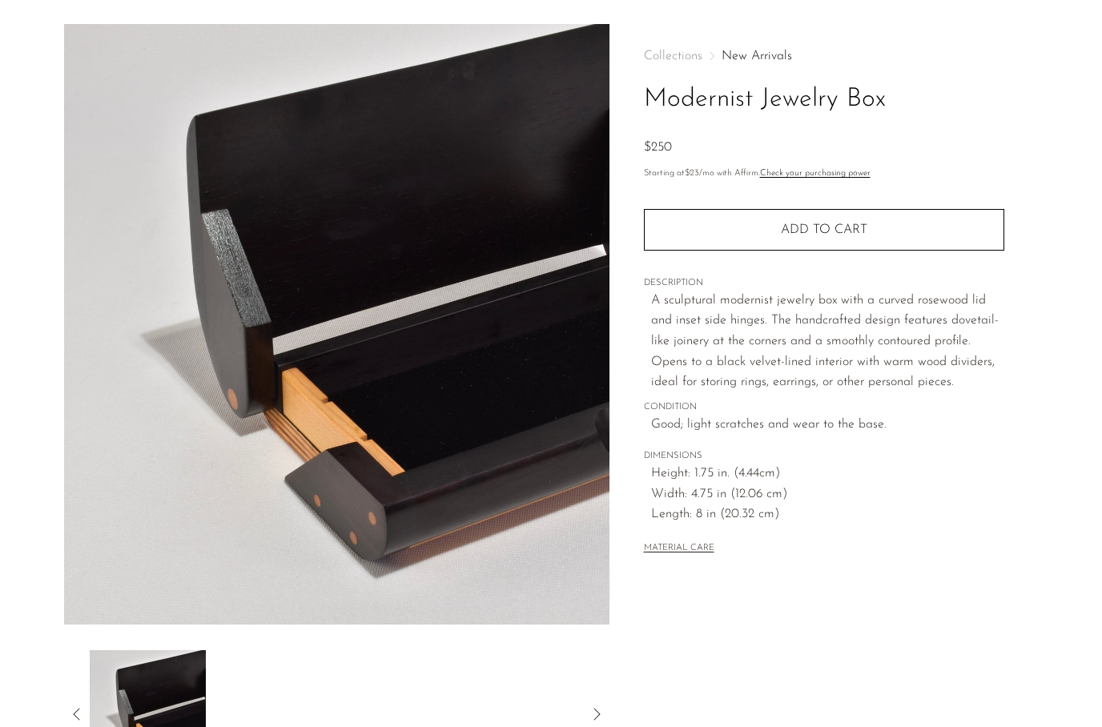
scroll to position [11, 0]
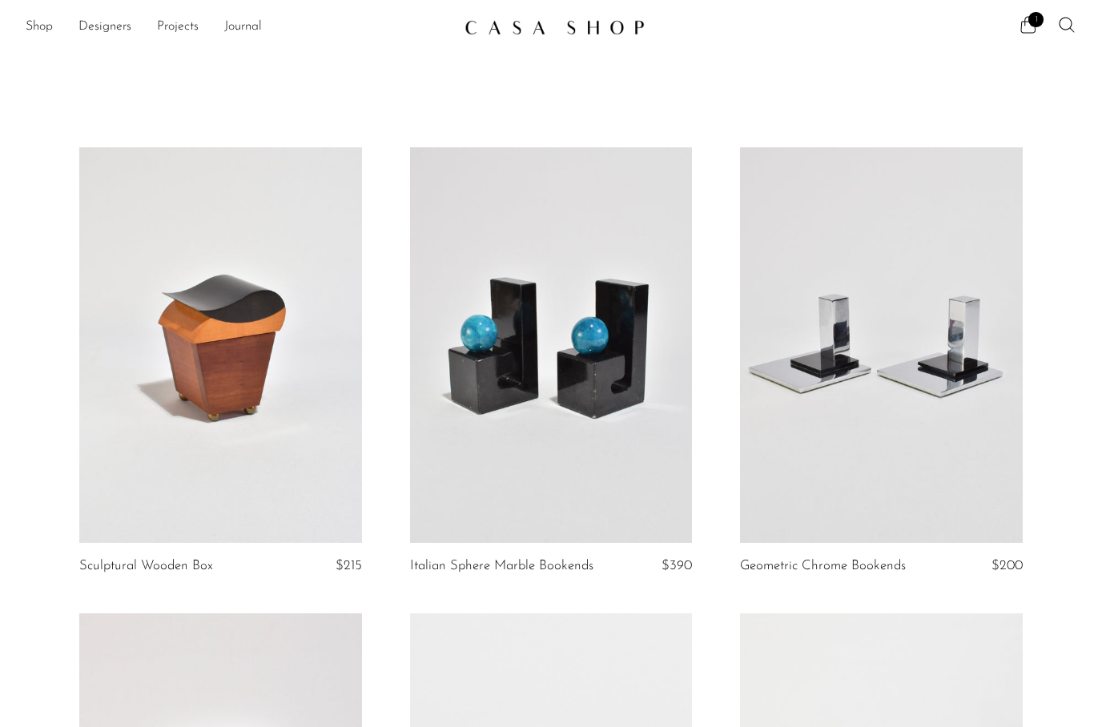
click at [175, 467] on link at bounding box center [220, 345] width 283 height 396
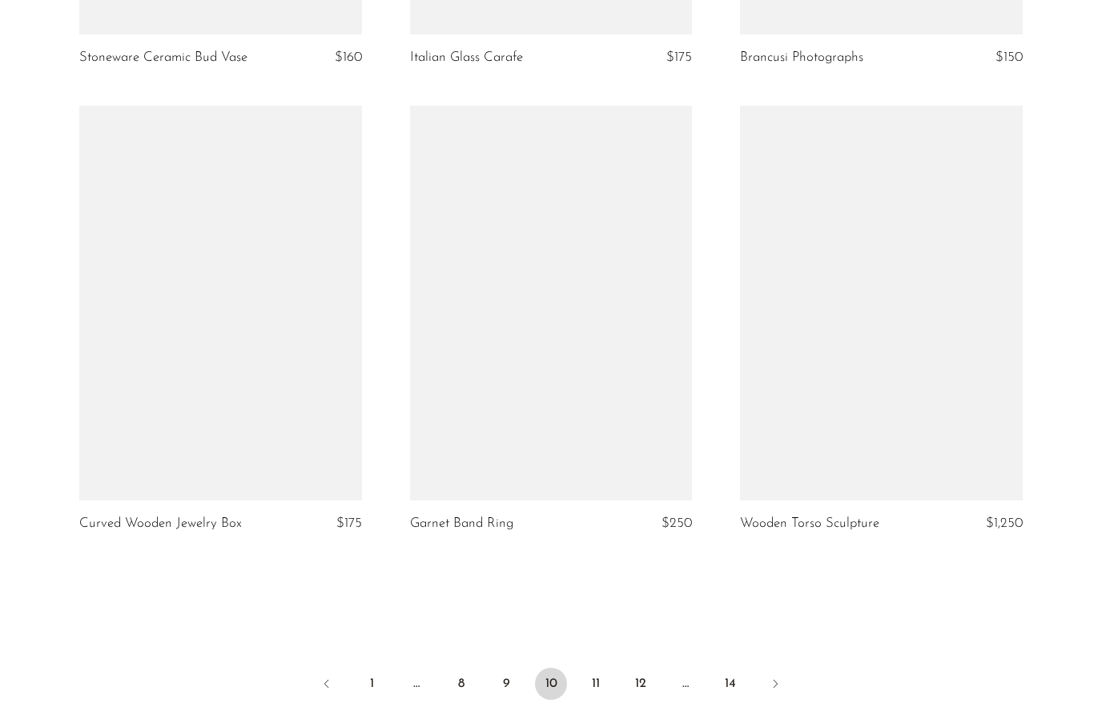
scroll to position [5219, 0]
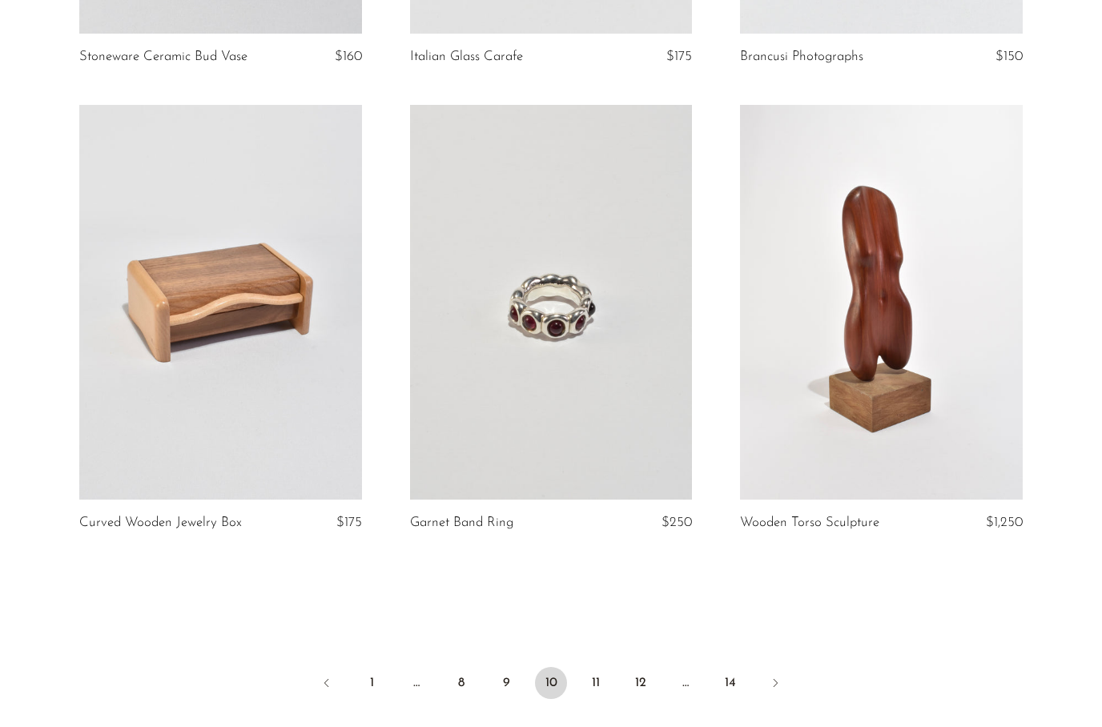
click at [589, 667] on link "11" at bounding box center [596, 683] width 32 height 32
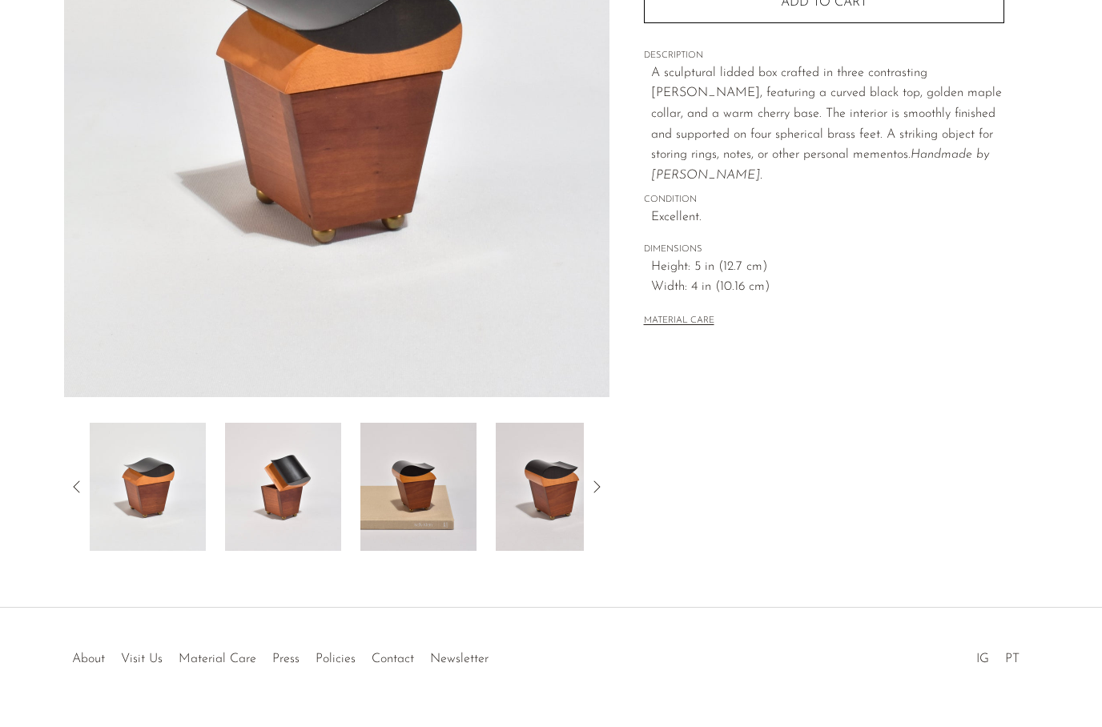
scroll to position [274, 0]
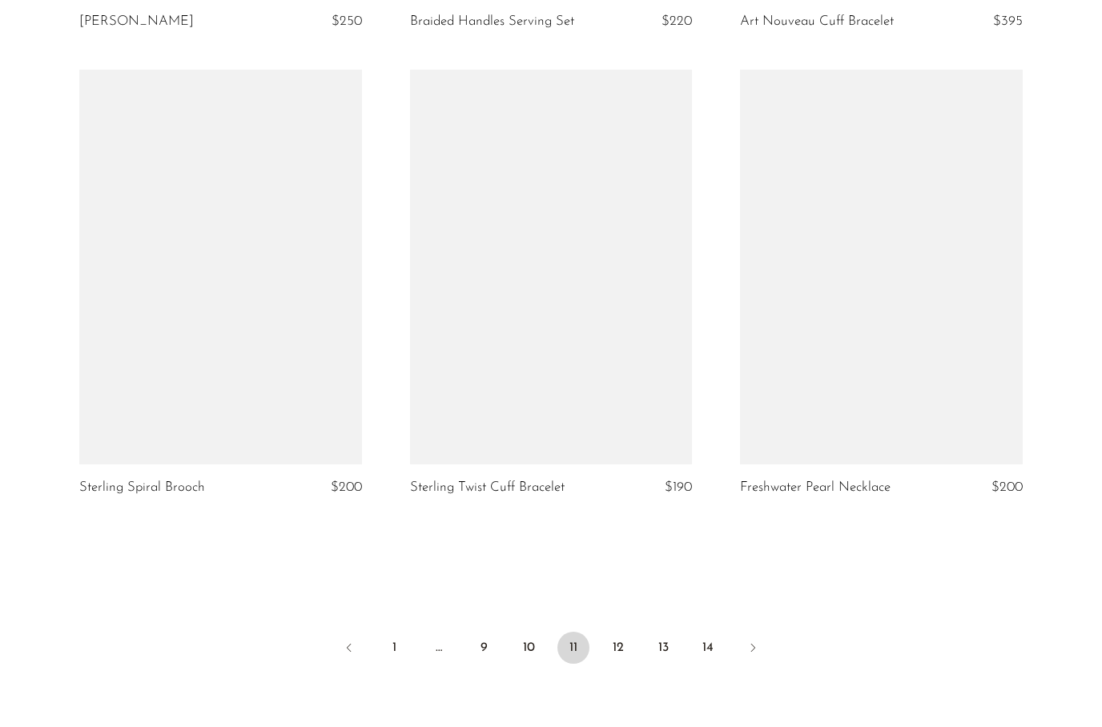
scroll to position [5256, 0]
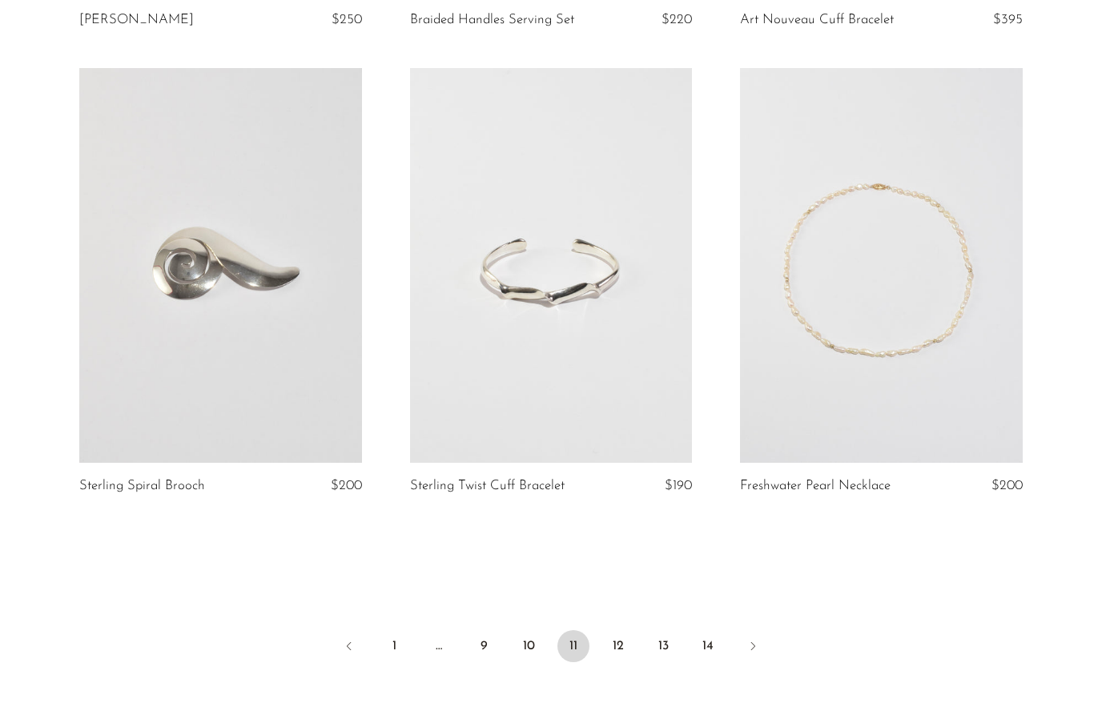
click at [621, 631] on link "12" at bounding box center [618, 647] width 32 height 32
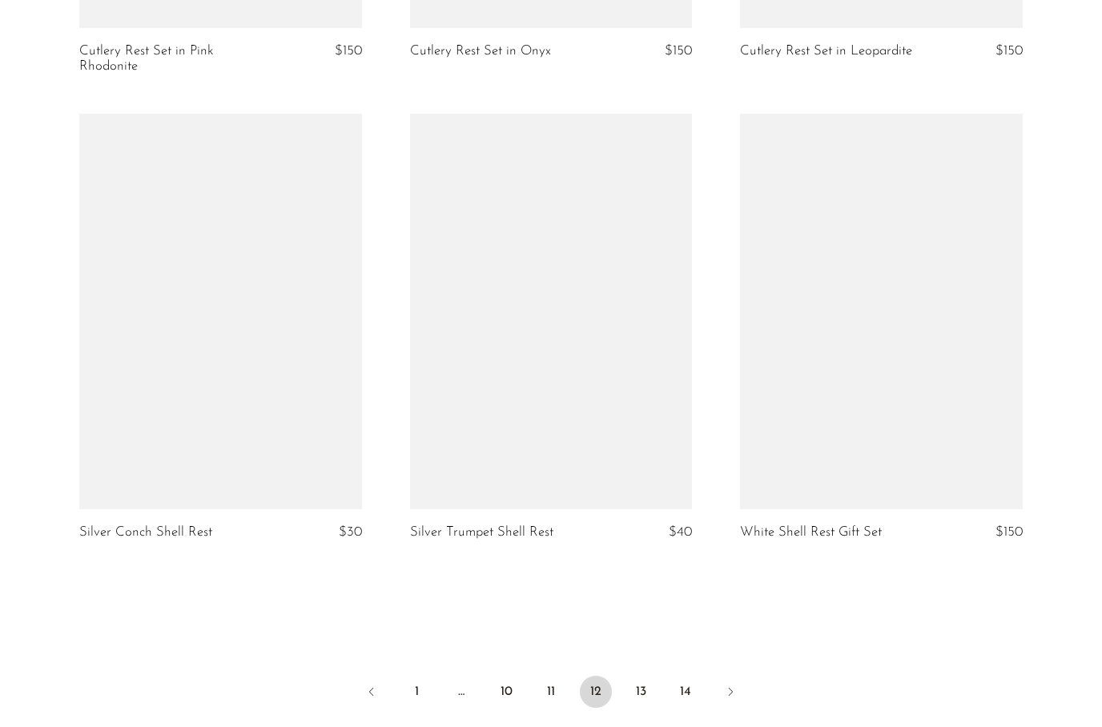
scroll to position [5263, 0]
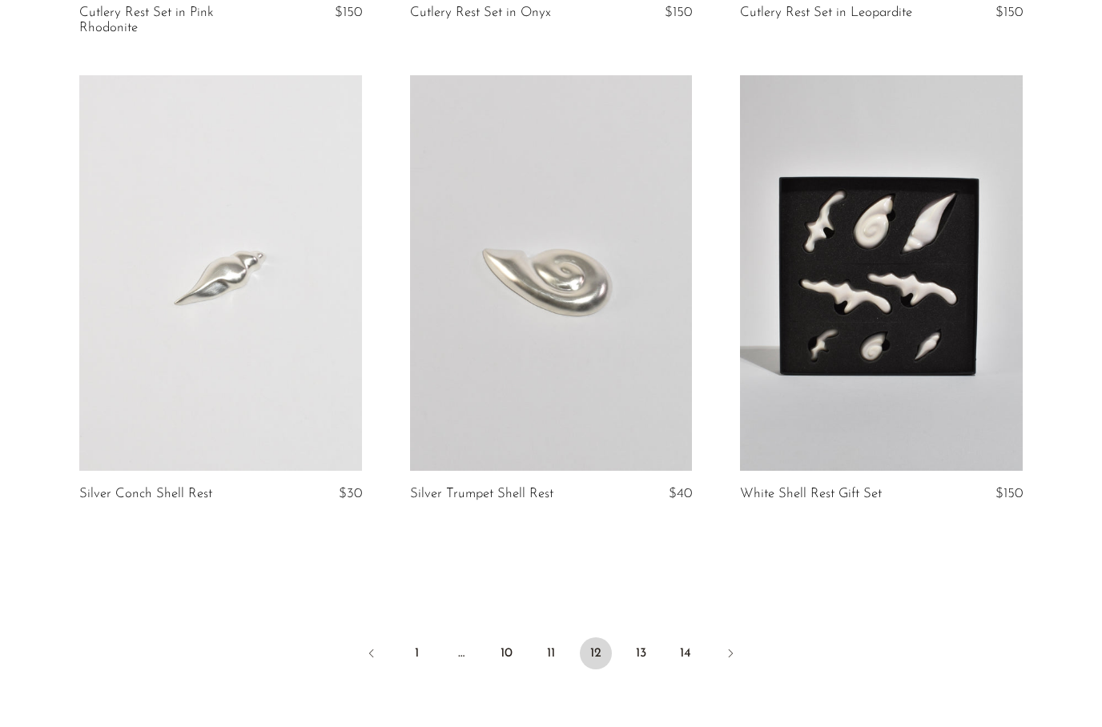
click at [639, 638] on link "13" at bounding box center [641, 654] width 32 height 32
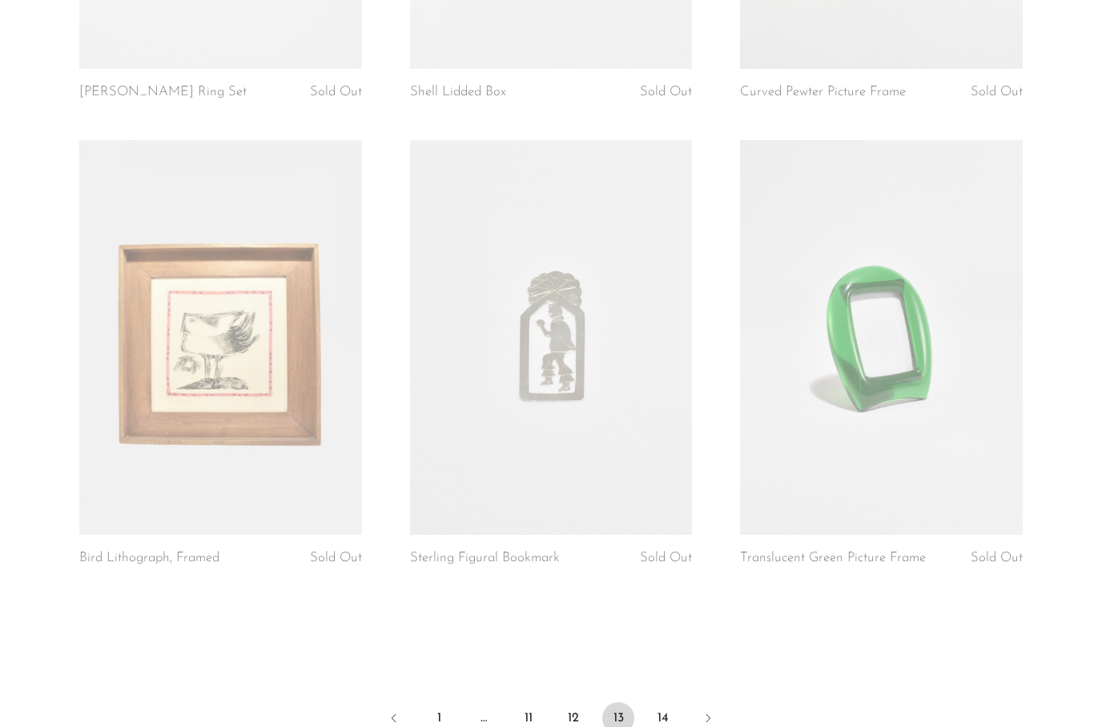
scroll to position [5184, 0]
click at [653, 702] on link "14" at bounding box center [663, 718] width 32 height 32
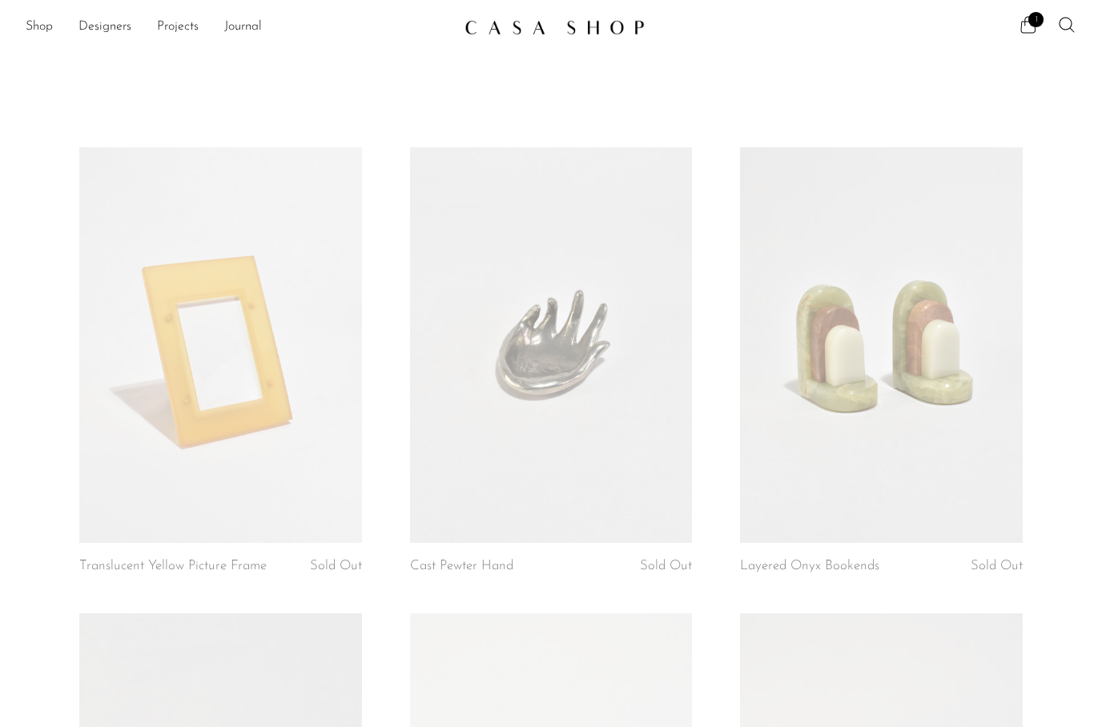
click at [22, 22] on div "Shop Featured New Arrivals Bestsellers Coming Soon Jewelry Jewelry All Earrings…" at bounding box center [551, 27] width 1102 height 29
click at [48, 34] on link "Shop" at bounding box center [39, 27] width 27 height 21
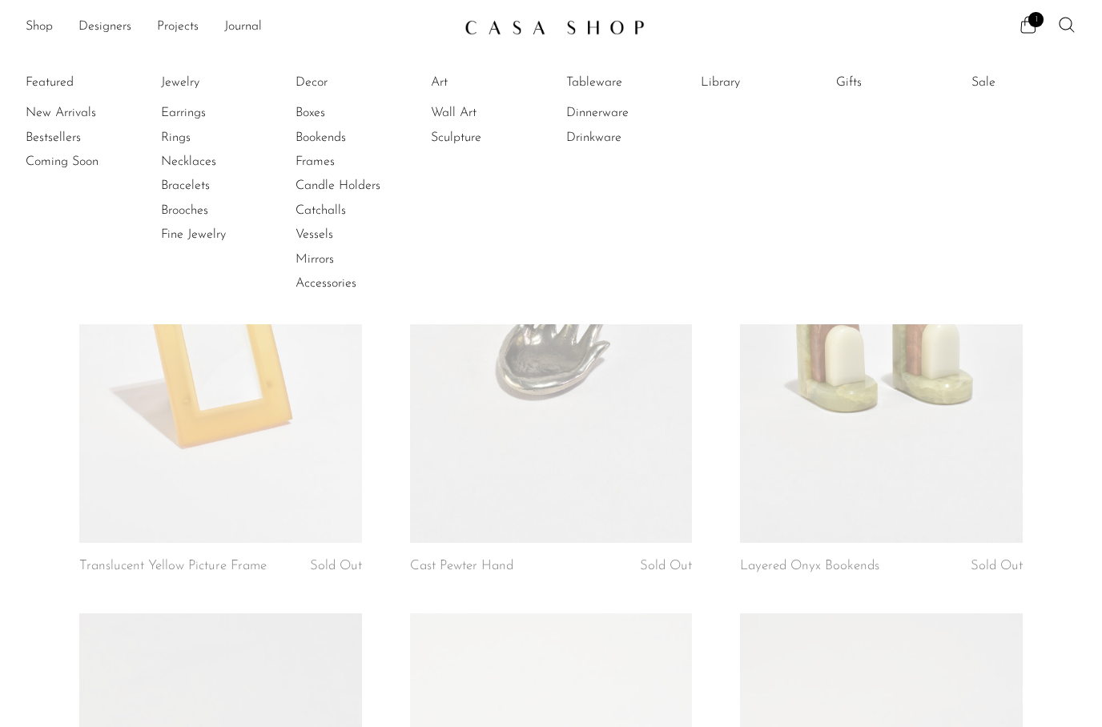
click at [308, 113] on link "Boxes" at bounding box center [356, 113] width 120 height 18
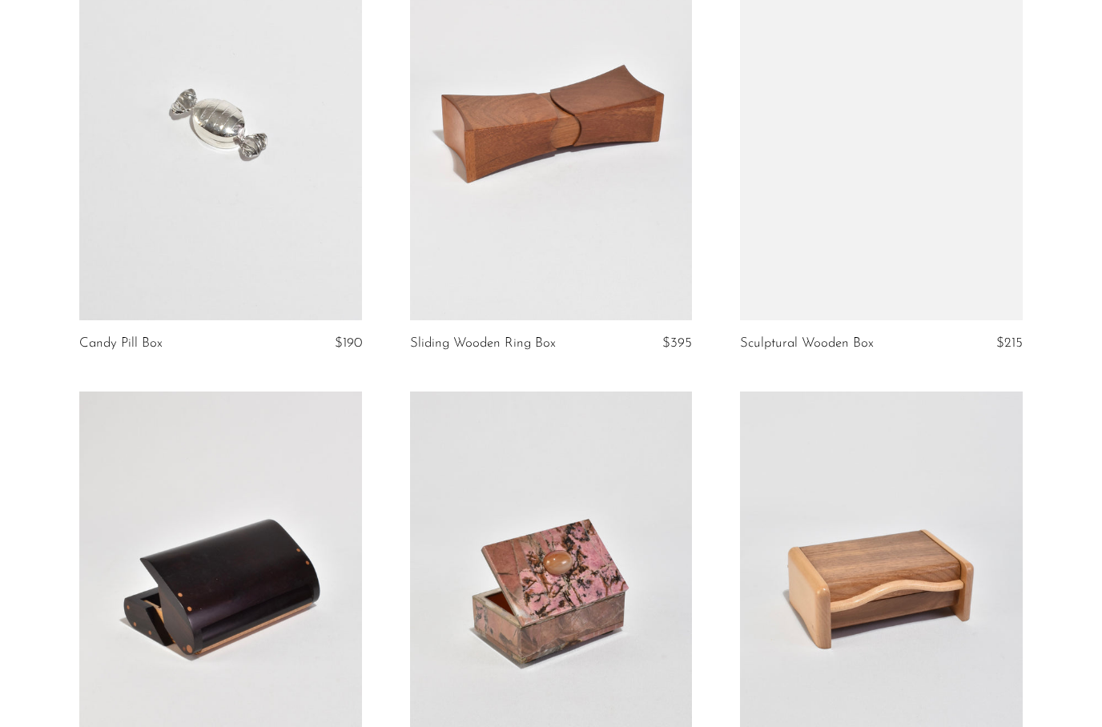
scroll to position [1727, 0]
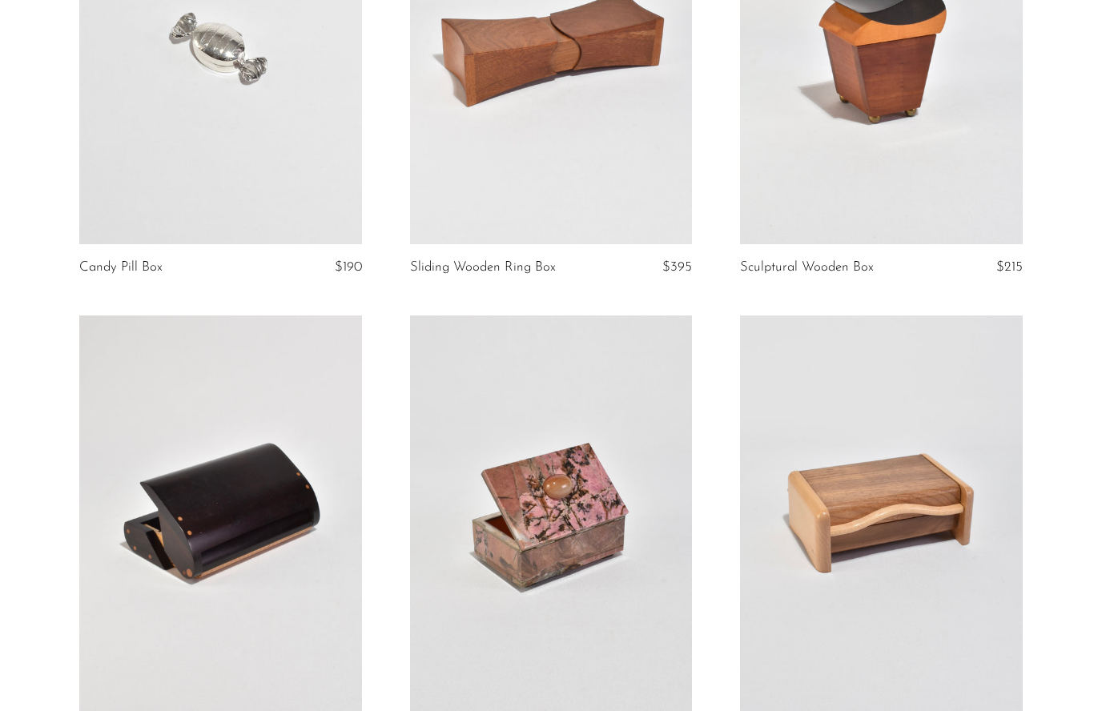
click at [192, 552] on link at bounding box center [220, 514] width 283 height 396
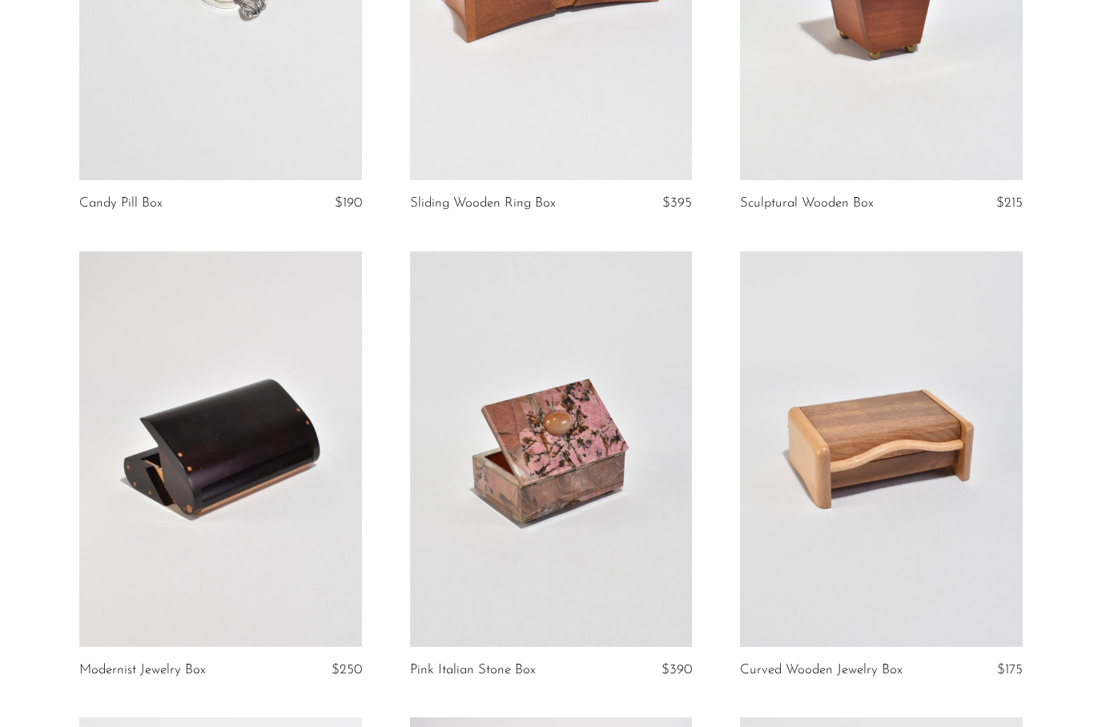
click at [610, 530] on link at bounding box center [551, 450] width 283 height 396
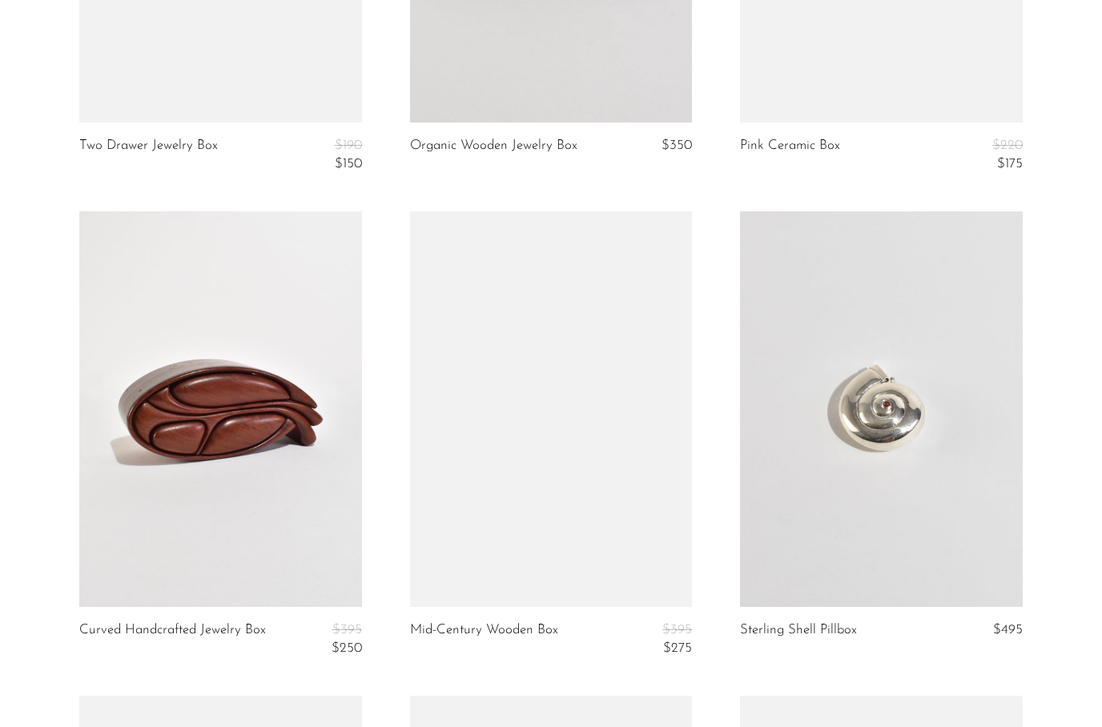
scroll to position [3286, 0]
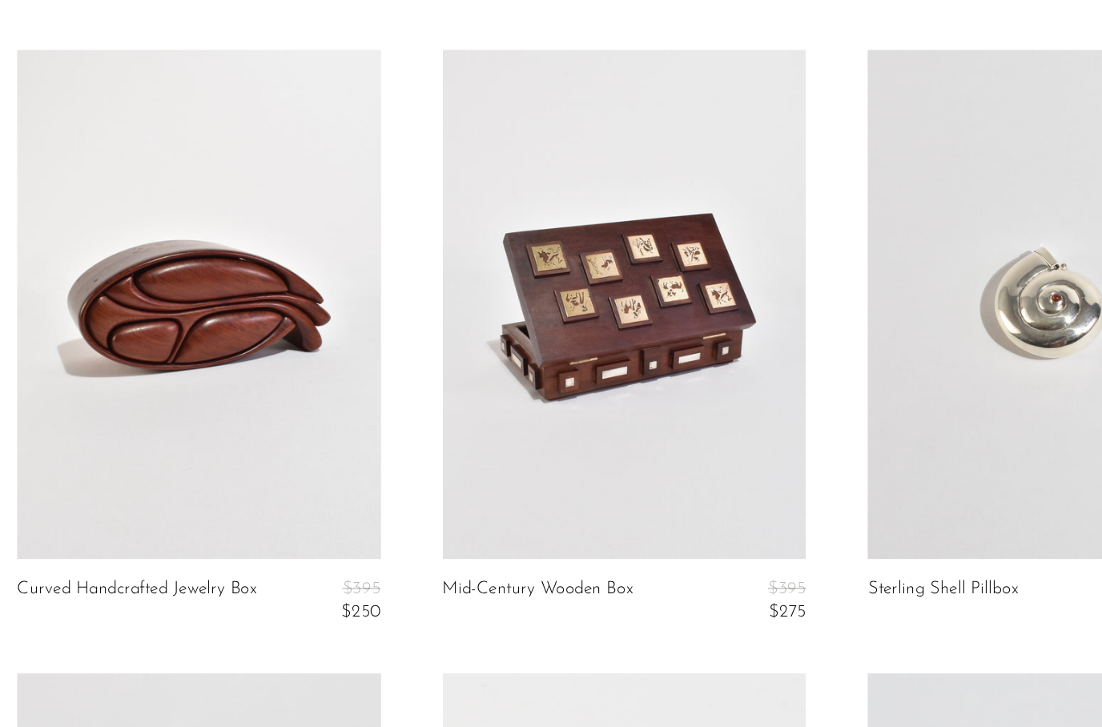
click at [558, 300] on link at bounding box center [551, 373] width 283 height 396
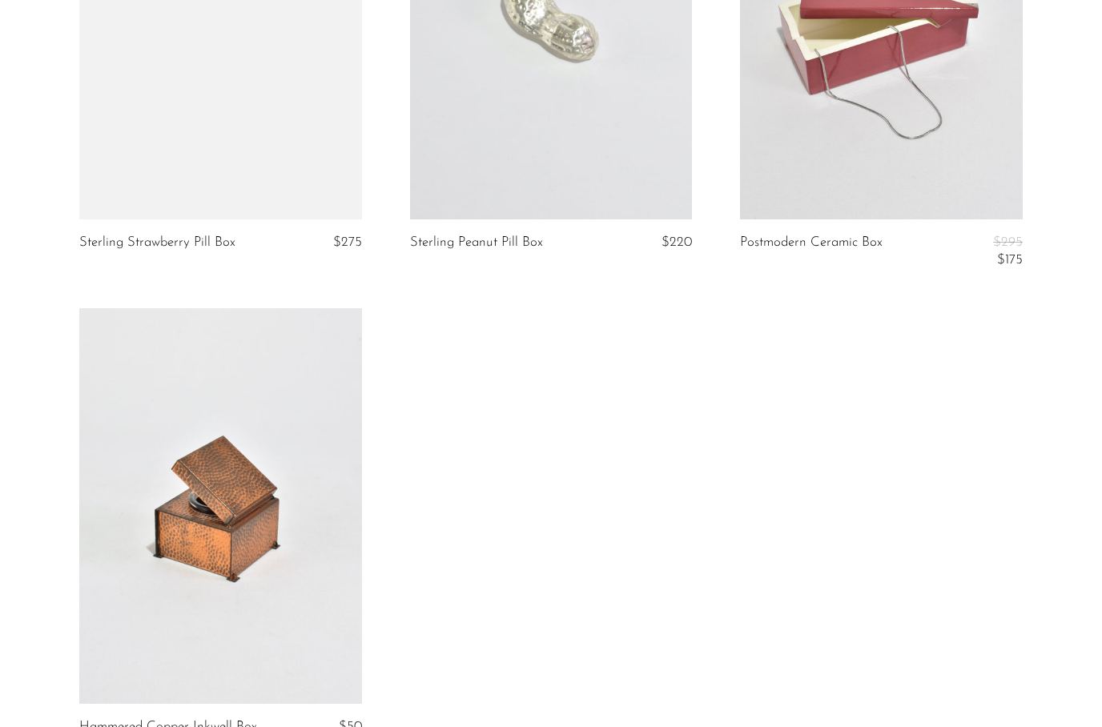
scroll to position [4670, 0]
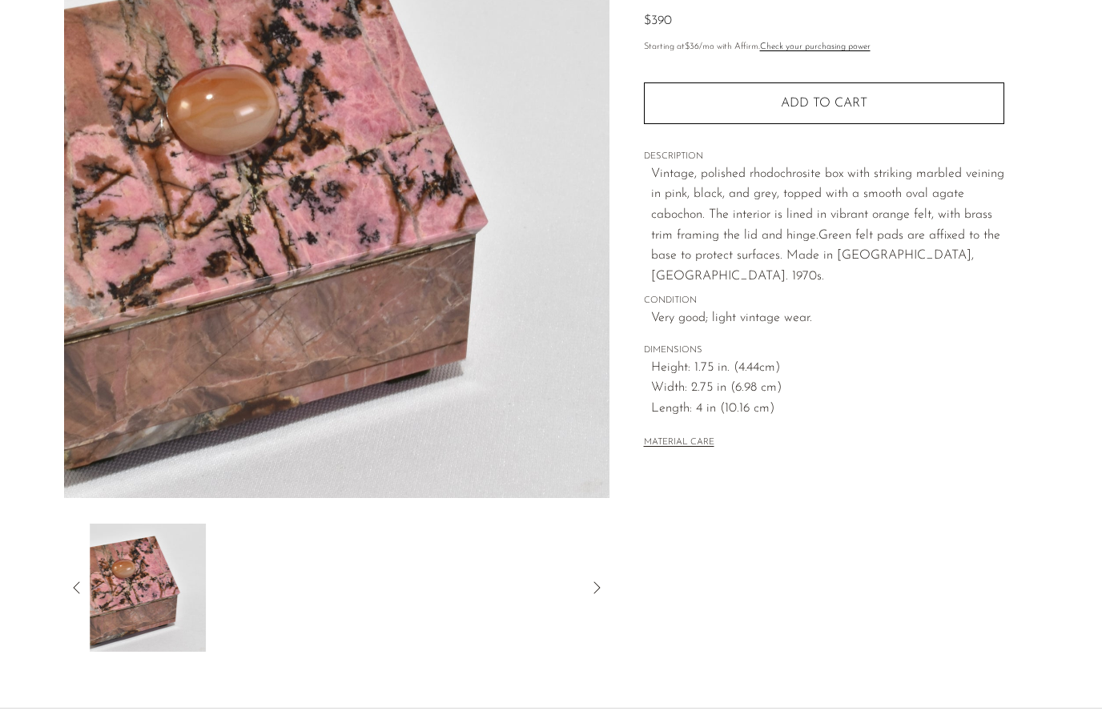
scroll to position [139, 0]
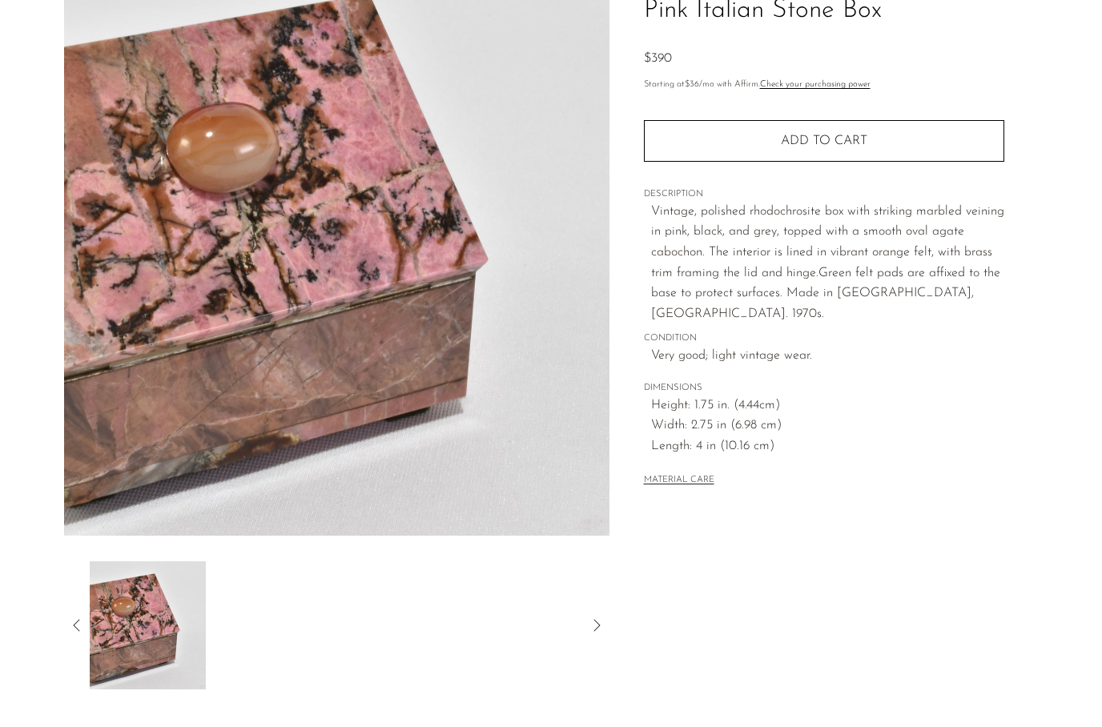
click at [951, 151] on button "Add to cart" at bounding box center [824, 141] width 361 height 42
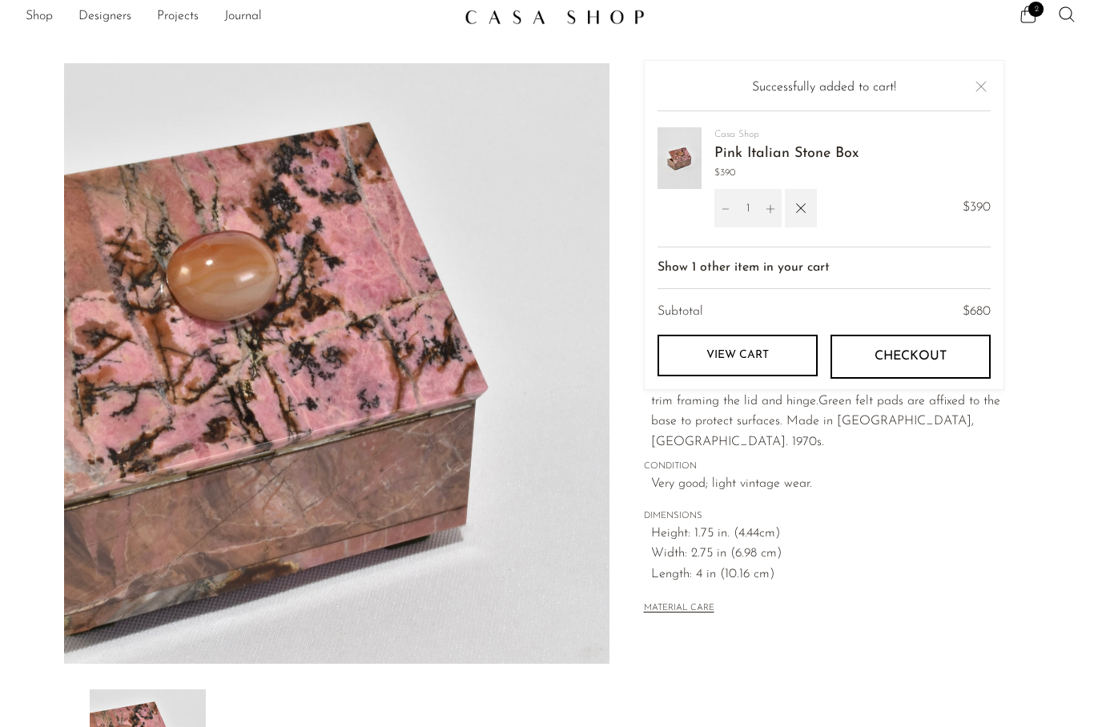
scroll to position [3, 0]
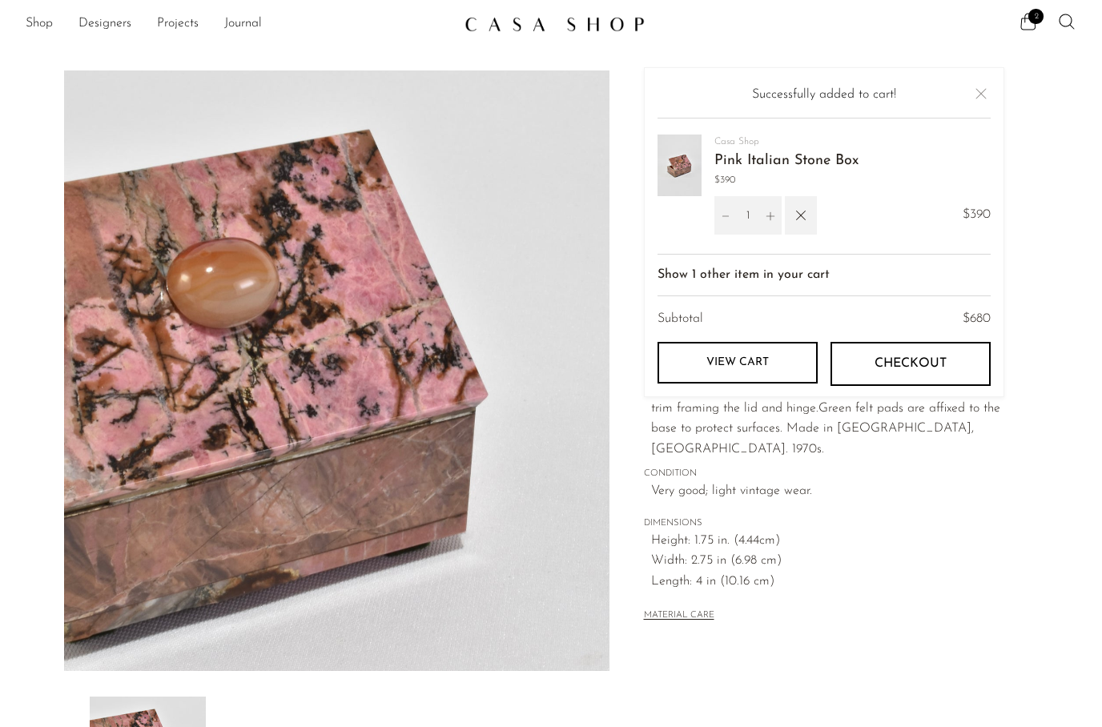
click at [1031, 29] on icon at bounding box center [1028, 21] width 19 height 19
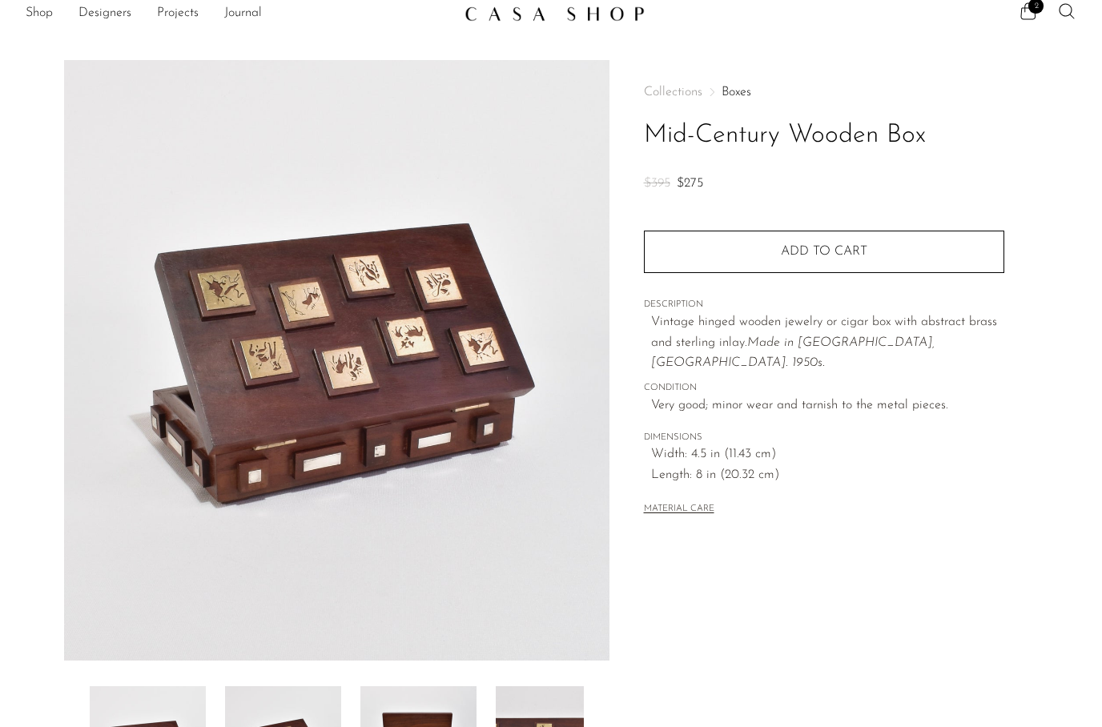
scroll to position [61, 0]
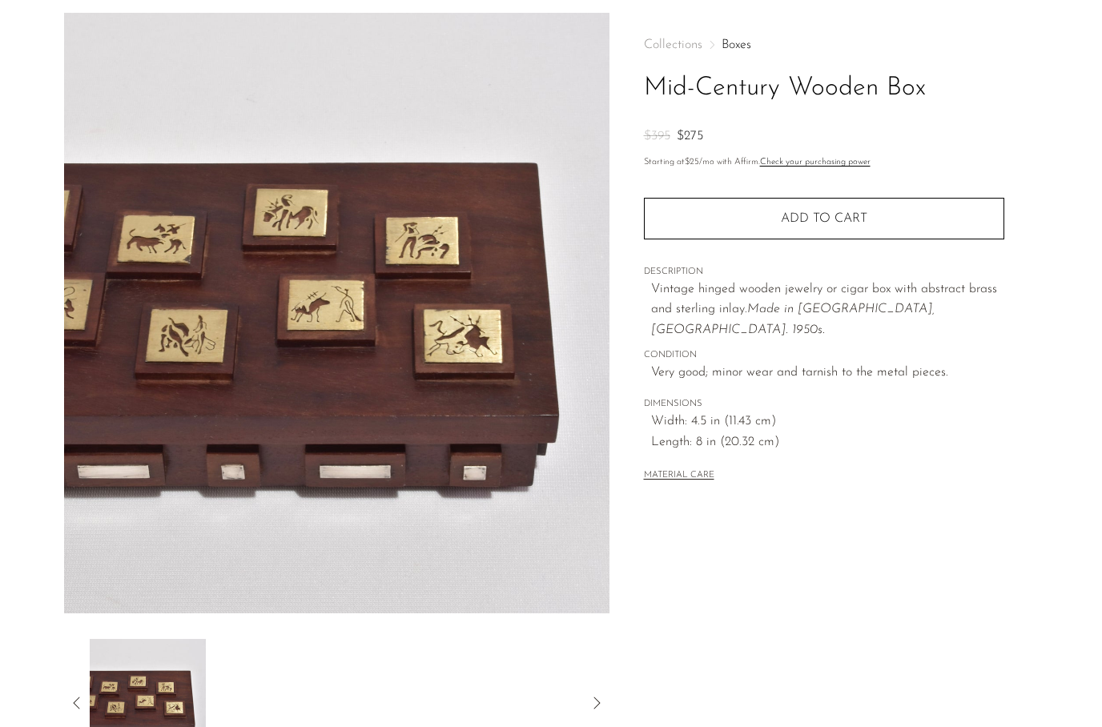
click at [314, 680] on div at bounding box center [337, 703] width 494 height 128
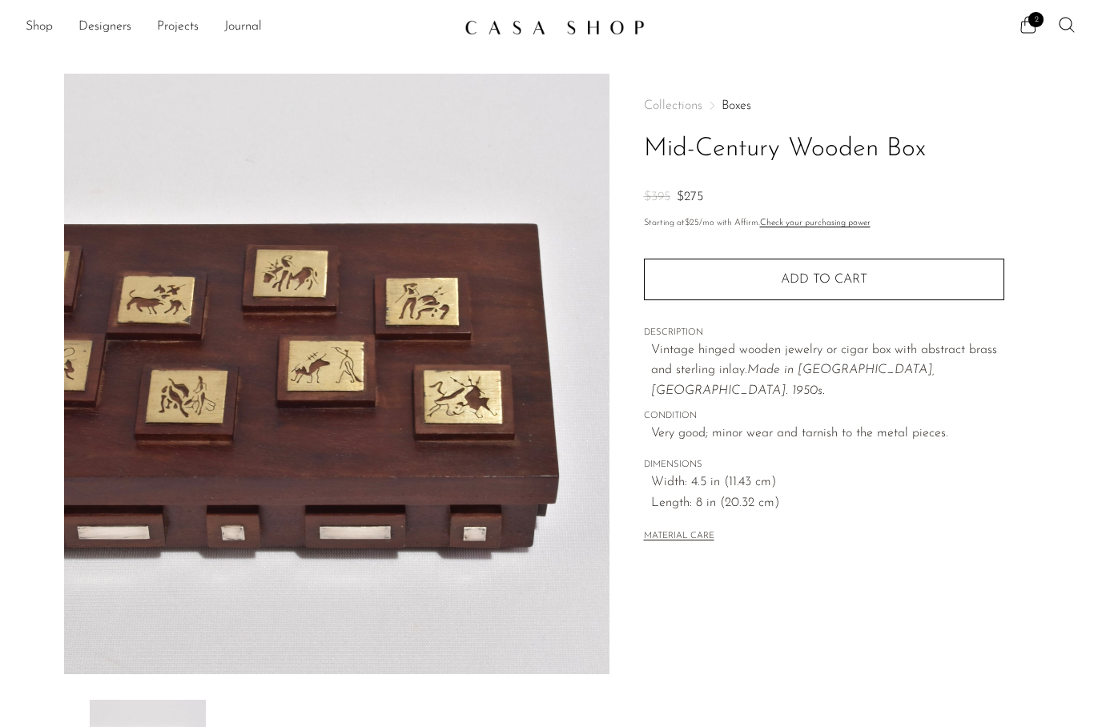
scroll to position [7, 0]
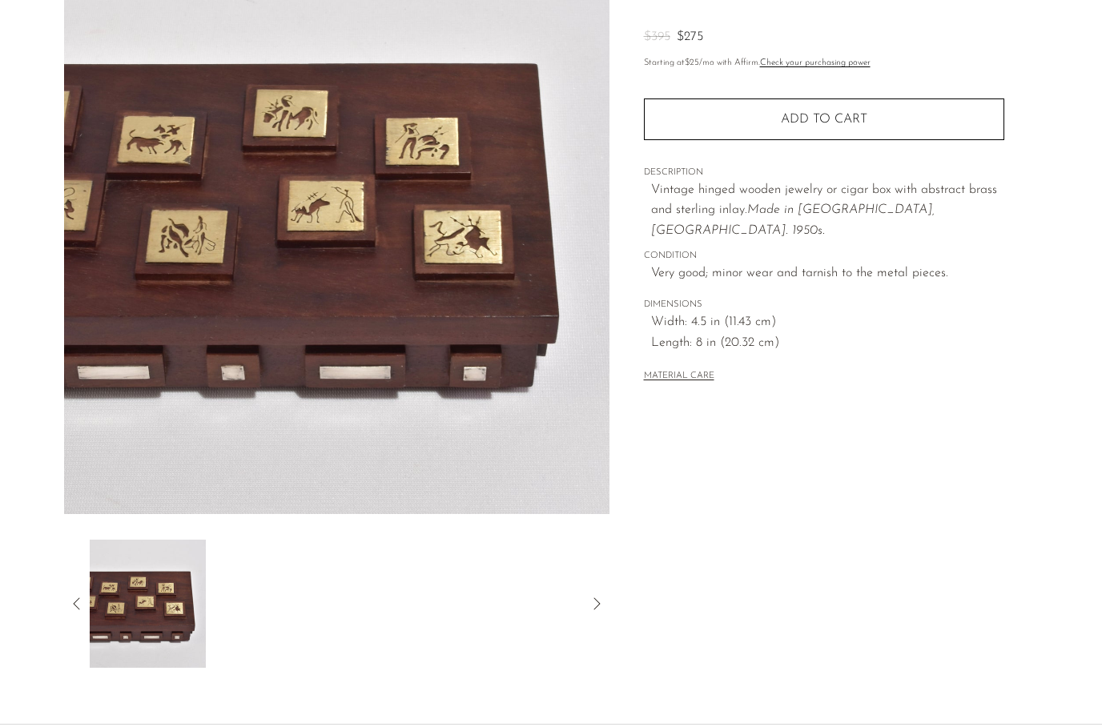
scroll to position [160, 0]
click at [608, 594] on div at bounding box center [337, 604] width 546 height 128
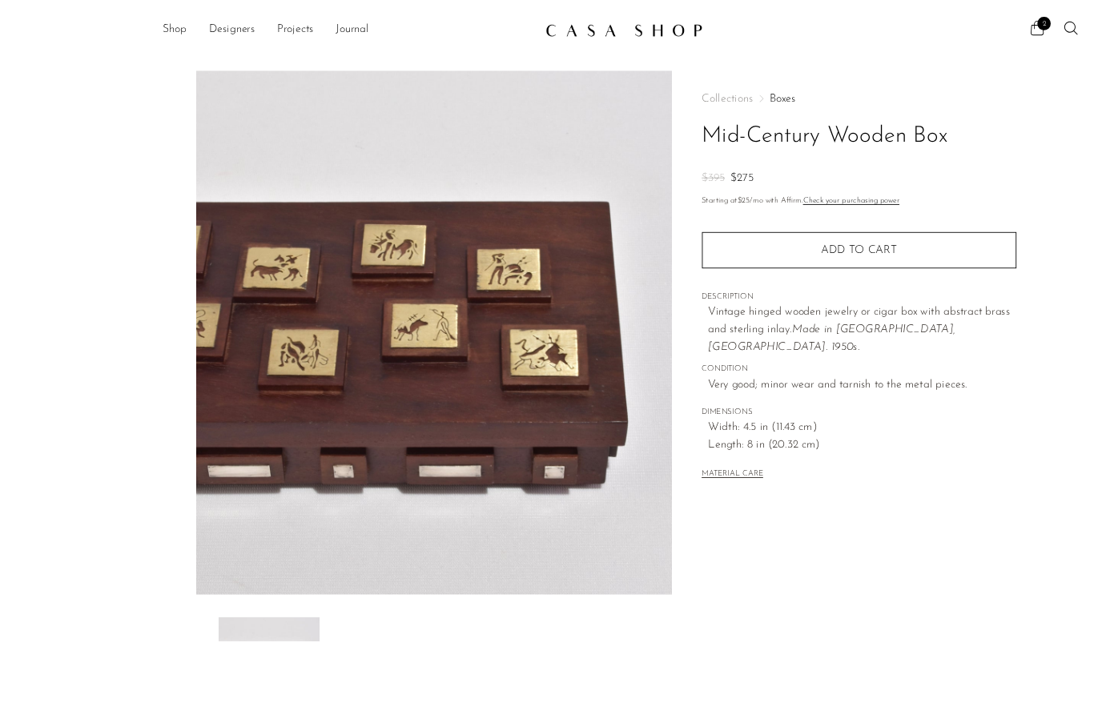
scroll to position [201, 0]
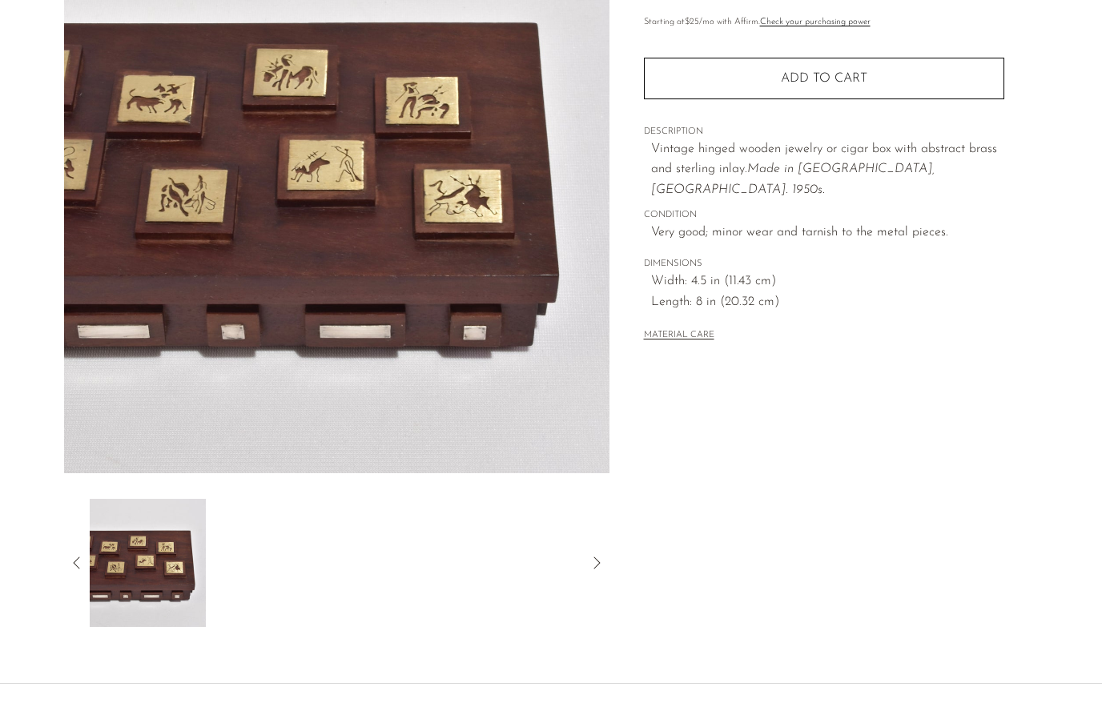
click at [602, 556] on icon at bounding box center [596, 563] width 19 height 19
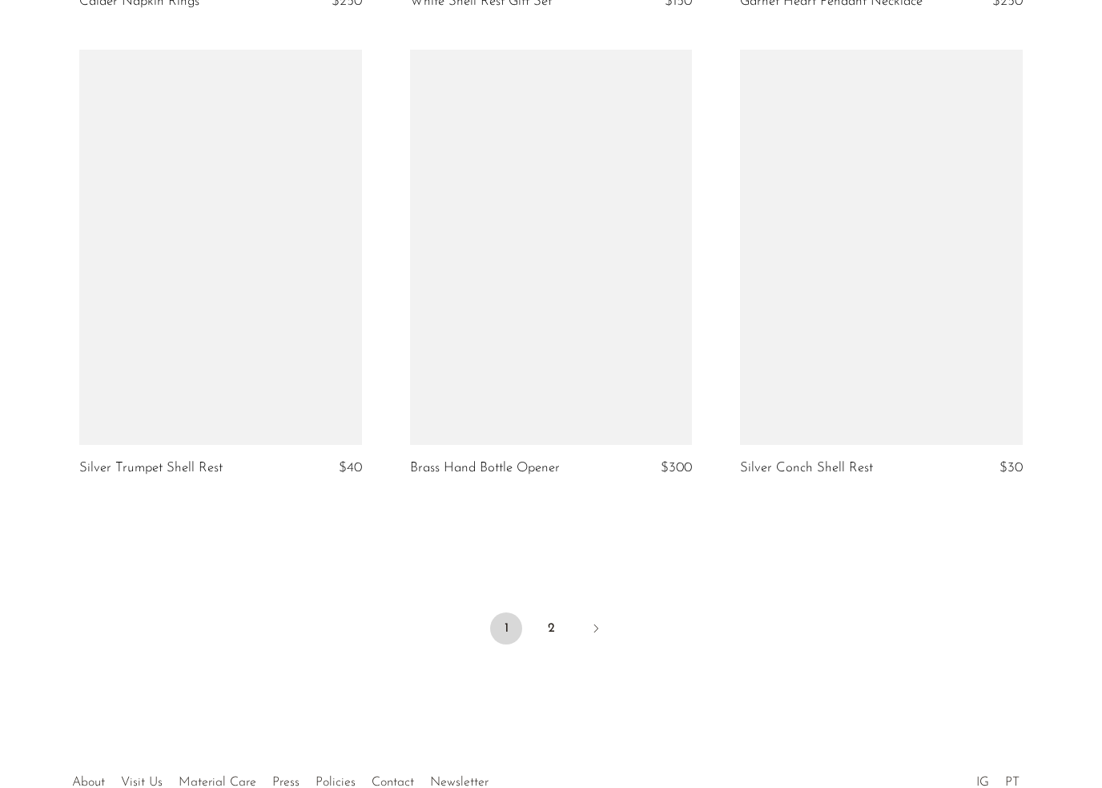
scroll to position [5304, 0]
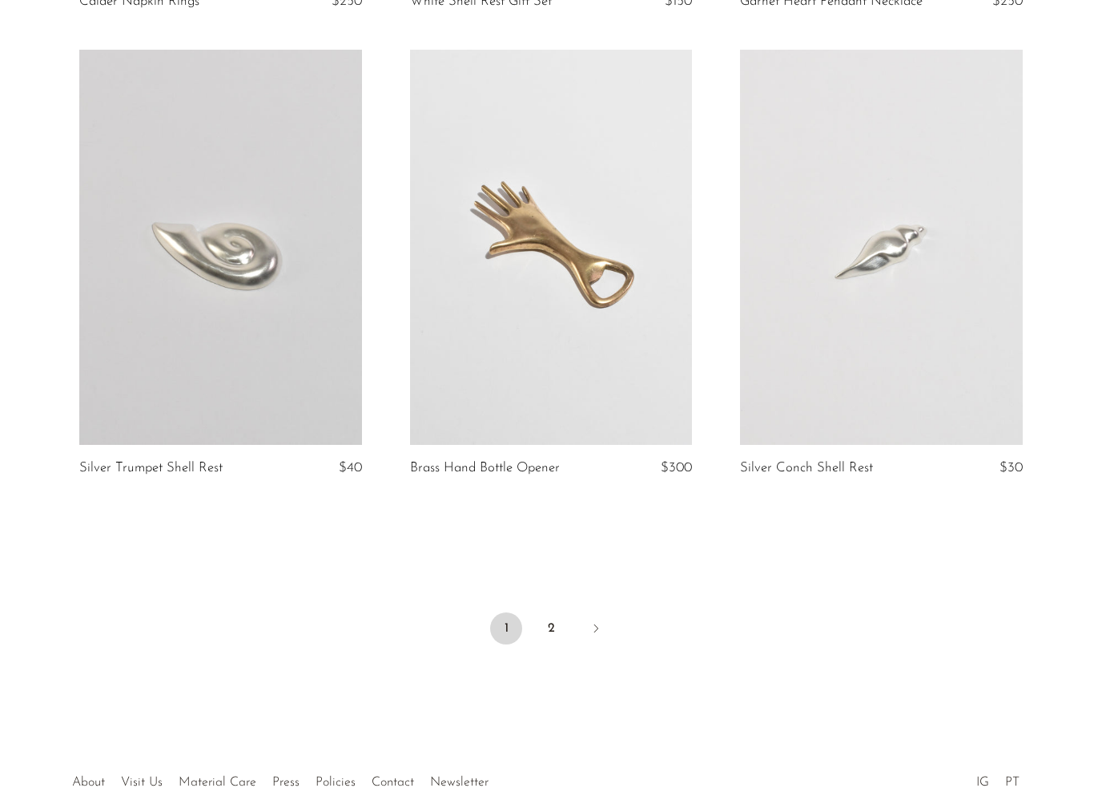
click at [544, 612] on link "2" at bounding box center [551, 628] width 32 height 32
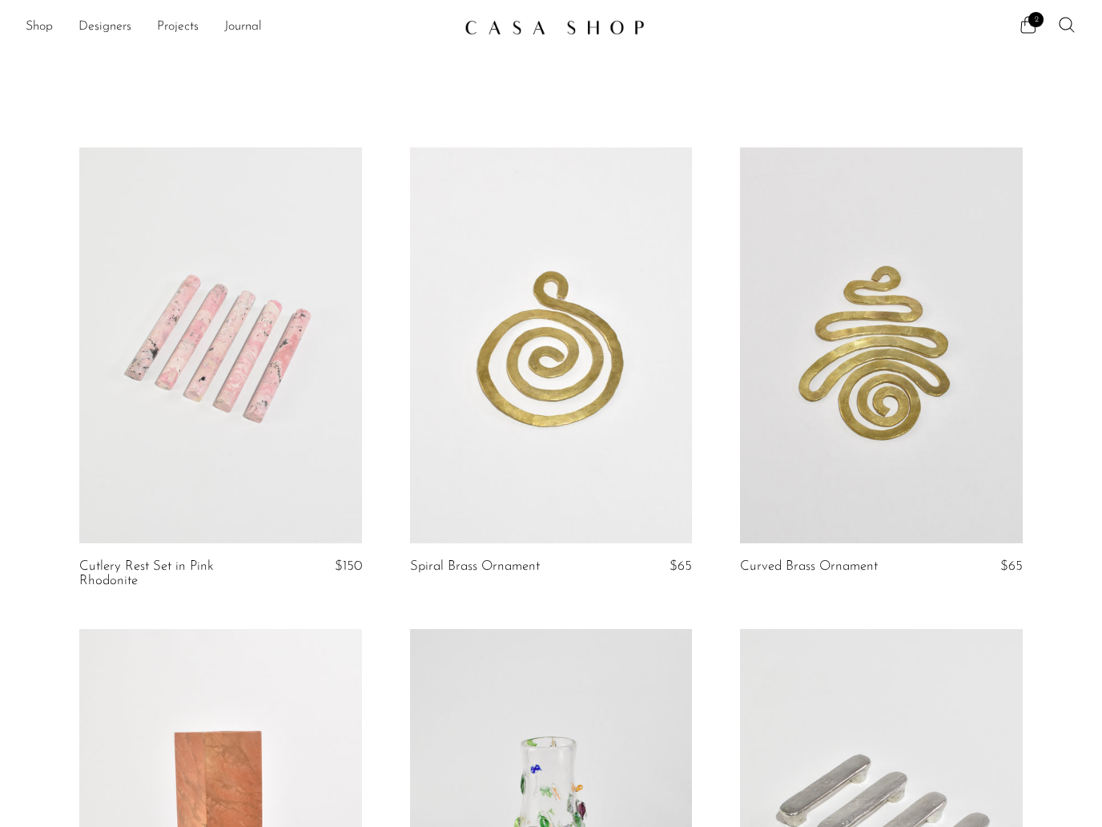
click at [1062, 30] on icon at bounding box center [1067, 24] width 19 height 19
click at [972, 70] on input "Perform a search" at bounding box center [950, 80] width 264 height 38
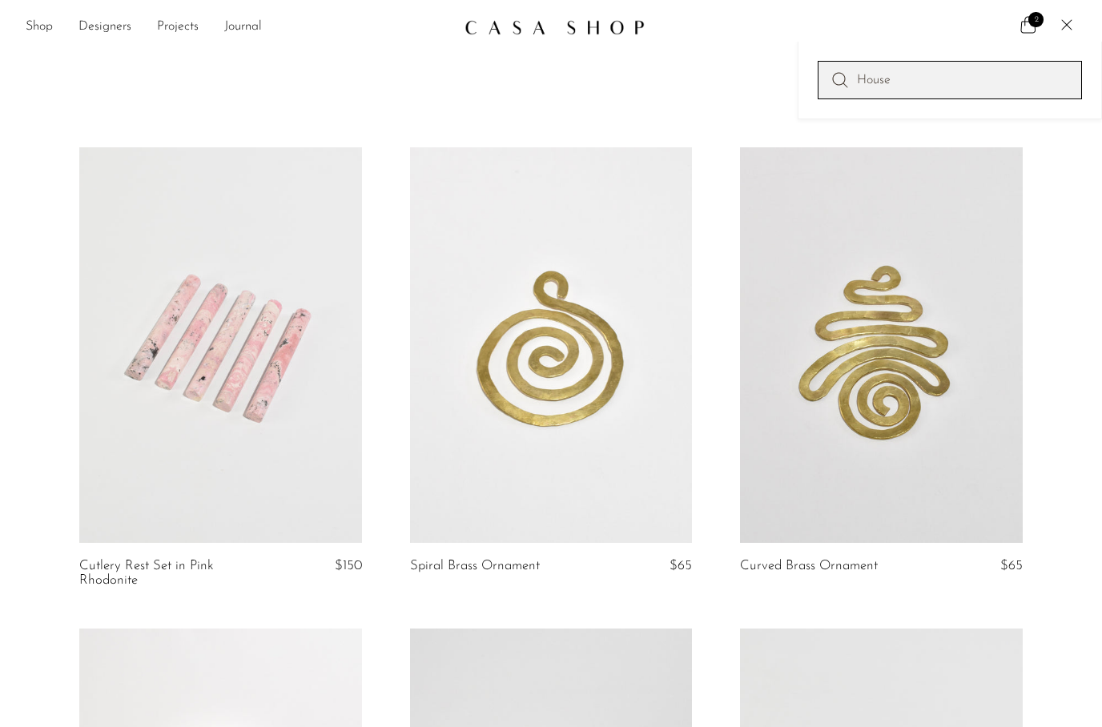
type input "House"
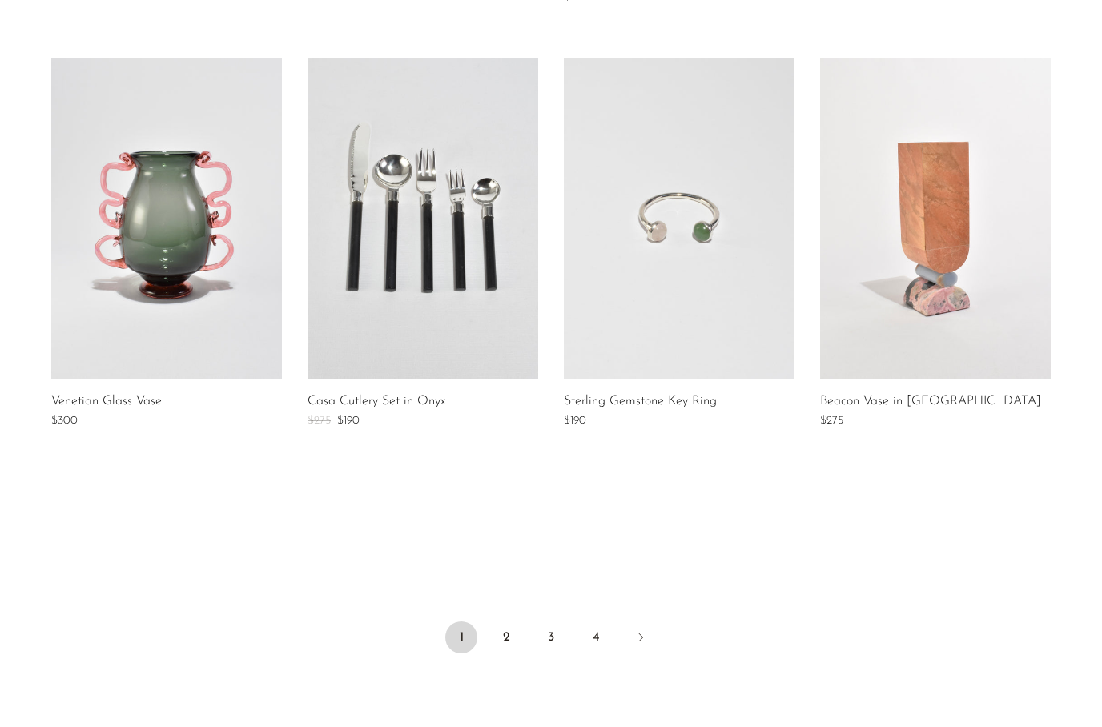
scroll to position [1138, 0]
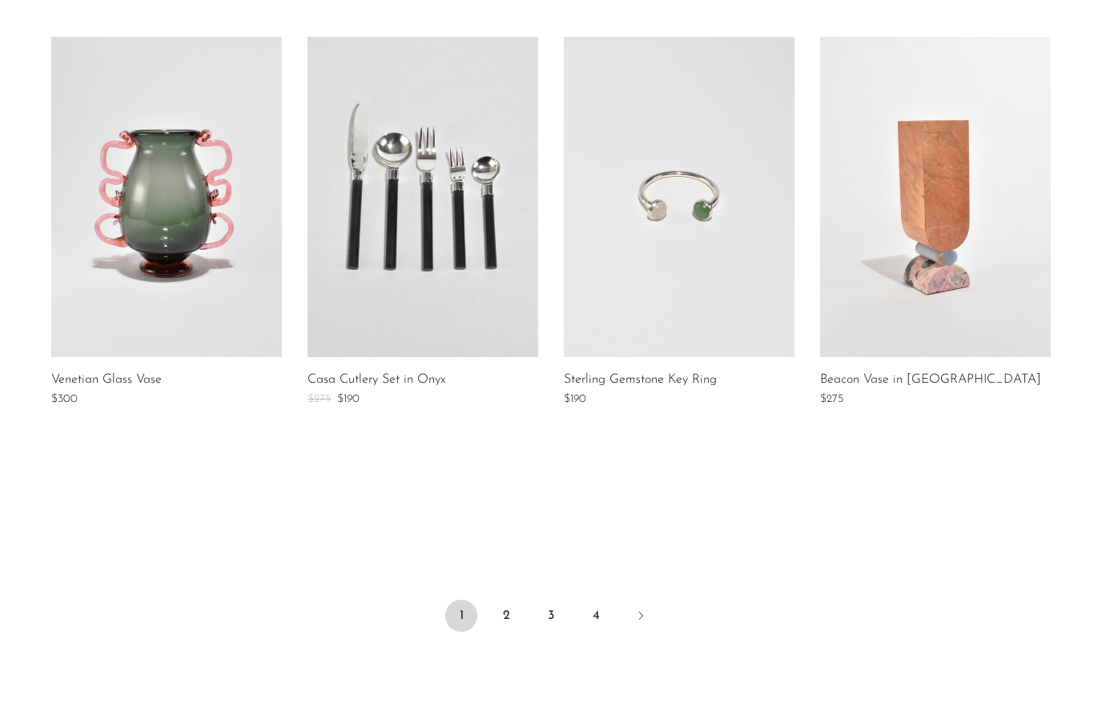
click at [648, 600] on link "Next" at bounding box center [641, 617] width 32 height 35
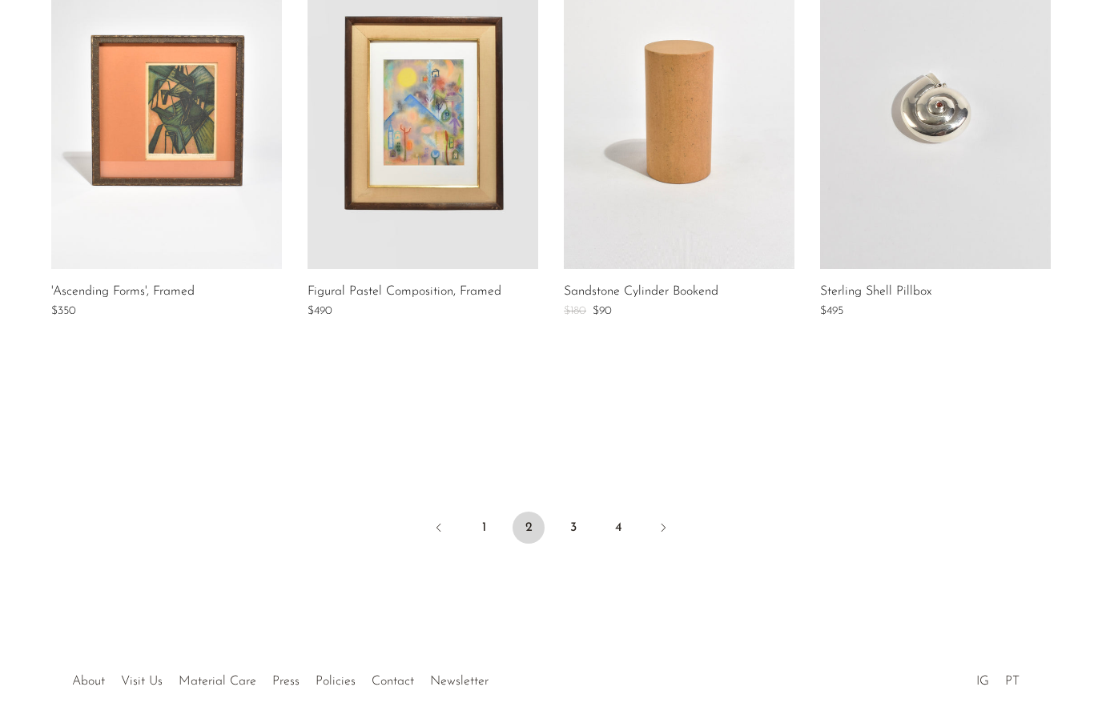
scroll to position [1255, 0]
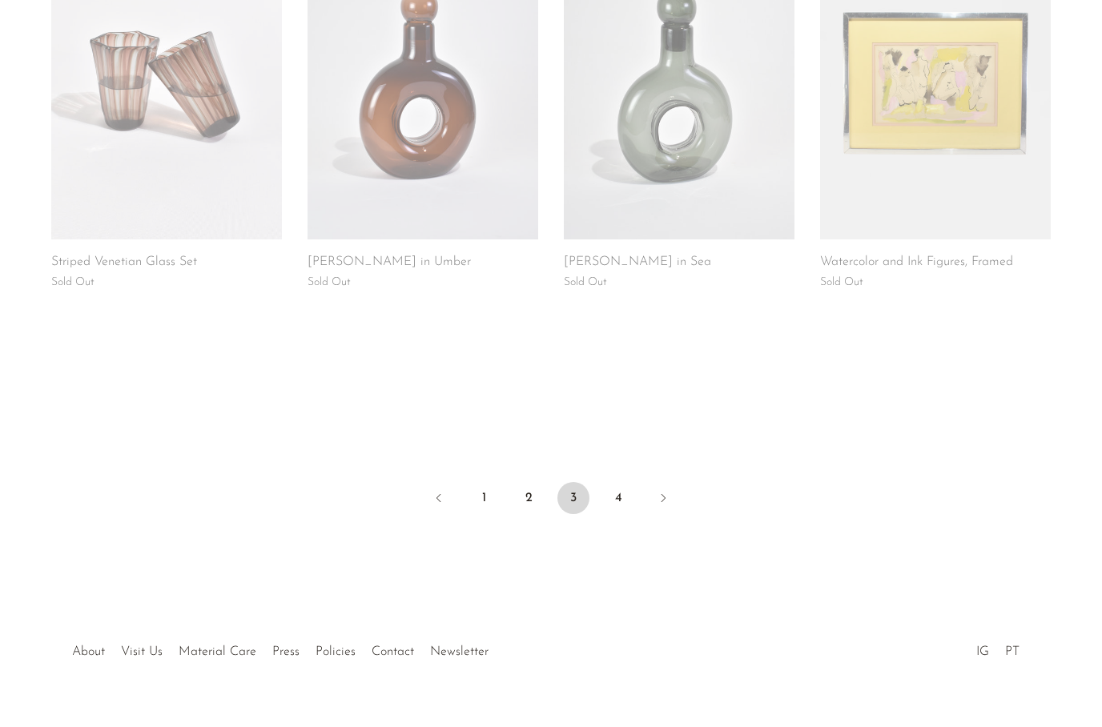
scroll to position [1269, 0]
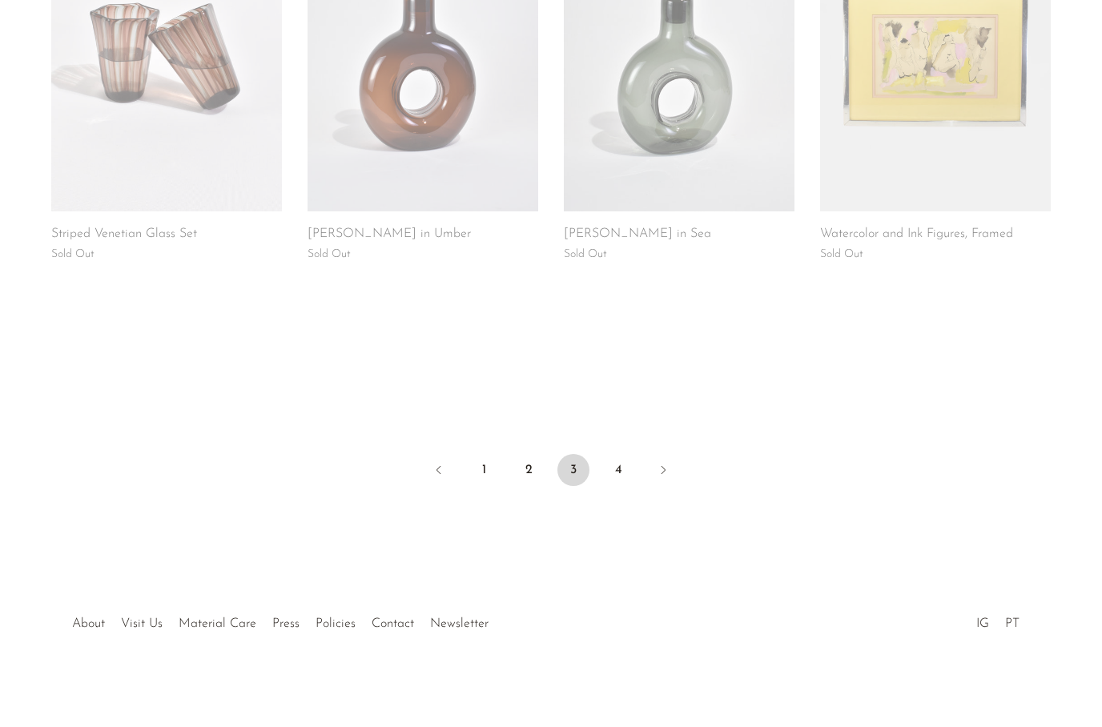
click at [674, 473] on link "Next" at bounding box center [663, 471] width 32 height 35
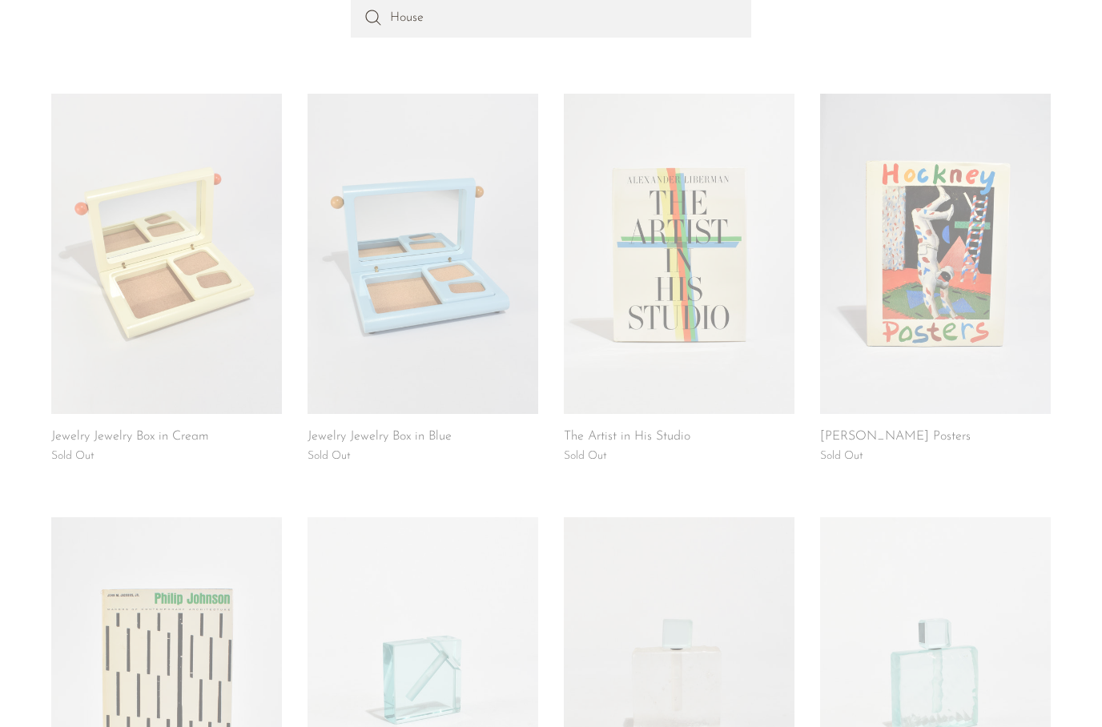
scroll to position [186, 0]
